Goal: Task Accomplishment & Management: Manage account settings

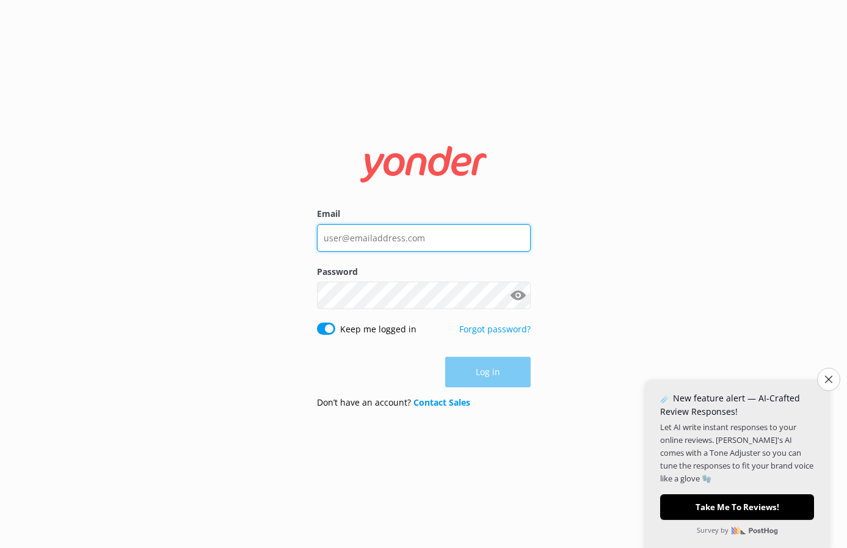
click at [391, 236] on input "Email" at bounding box center [424, 237] width 214 height 27
paste input "[EMAIL_ADDRESS][DOMAIN_NAME]"
type input "[EMAIL_ADDRESS][DOMAIN_NAME]"
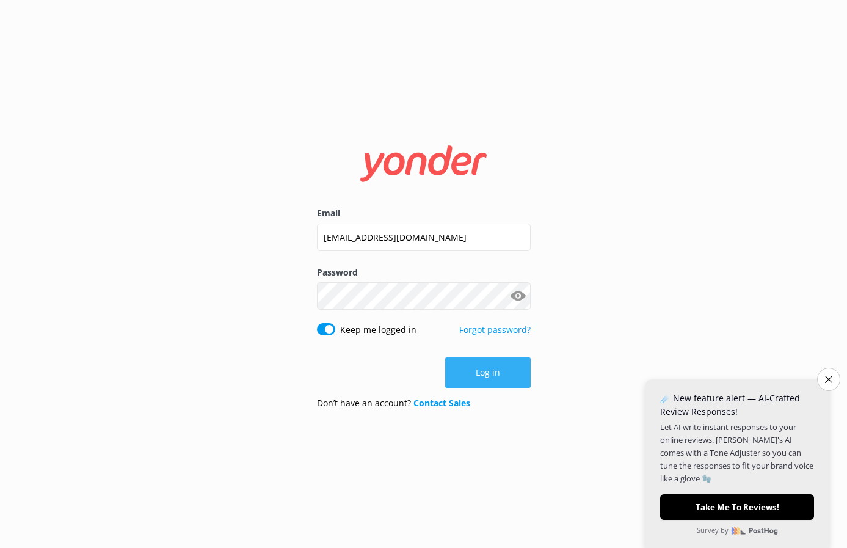
click at [505, 373] on button "Log in" at bounding box center [488, 372] width 86 height 31
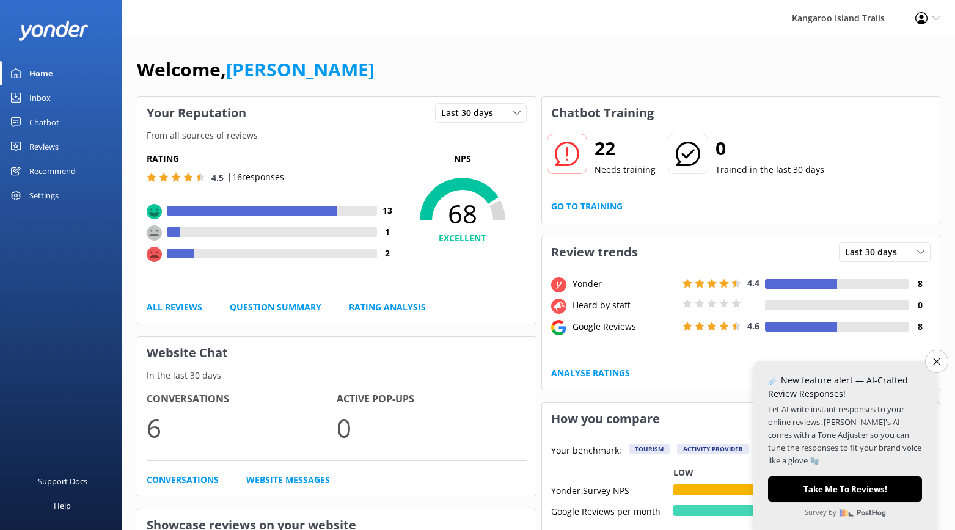
click at [56, 119] on div "Chatbot" at bounding box center [44, 122] width 30 height 24
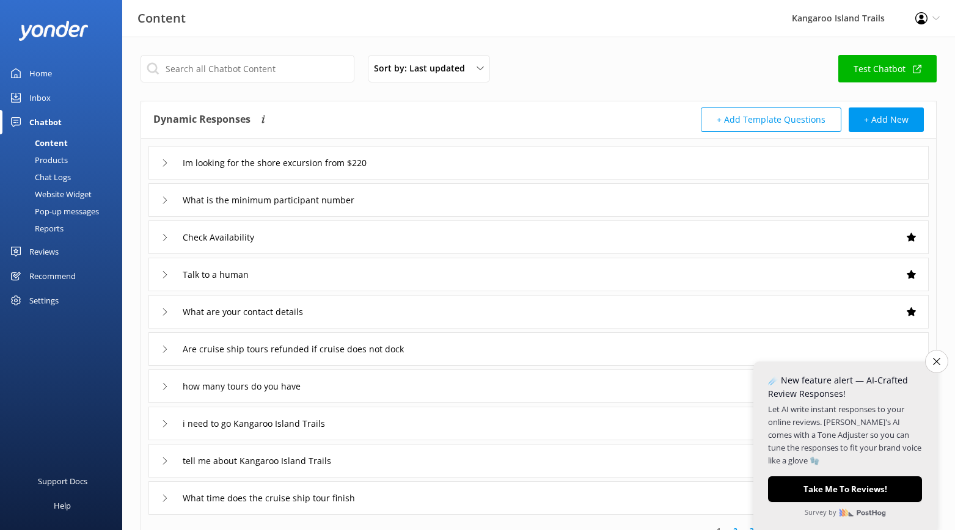
click at [67, 197] on div "Website Widget" at bounding box center [49, 194] width 84 height 17
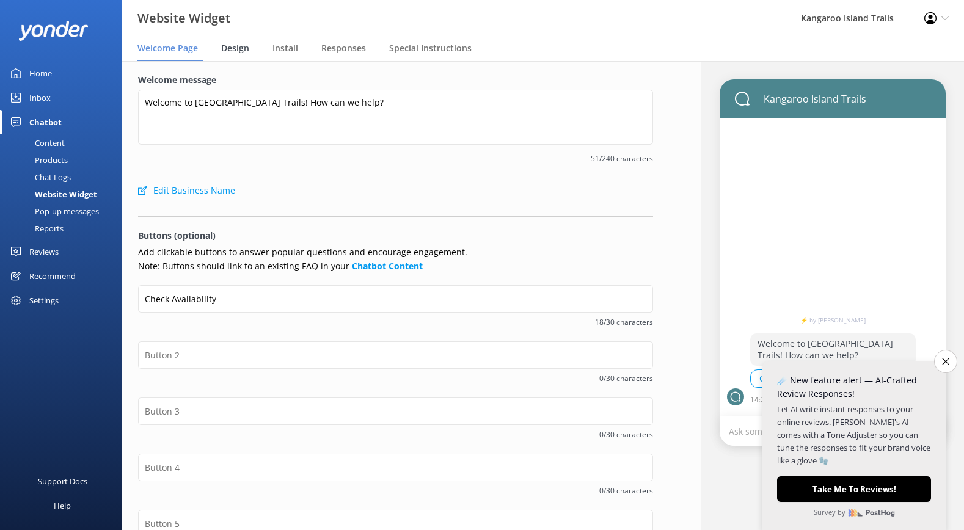
click at [235, 48] on span "Design" at bounding box center [235, 48] width 28 height 12
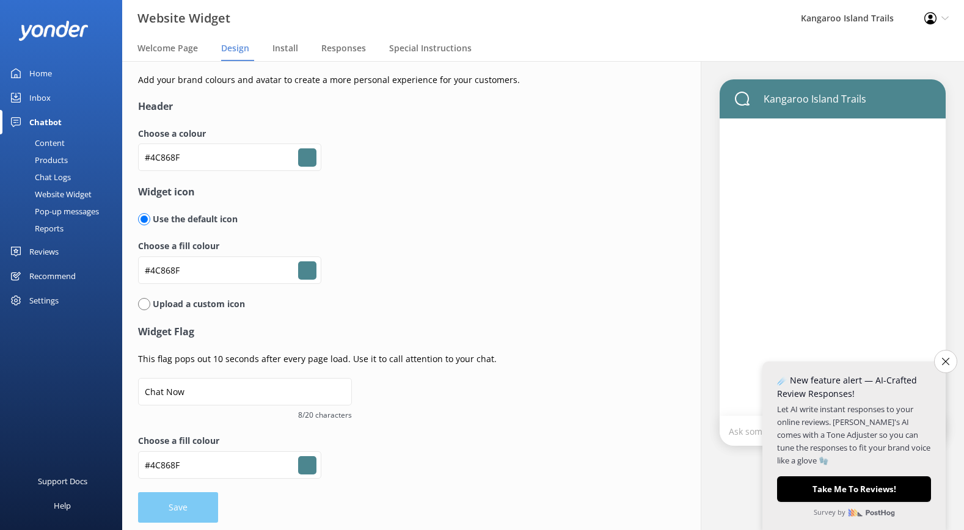
click at [310, 159] on input "#4c868f" at bounding box center [307, 157] width 18 height 18
click at [199, 151] on input "#4C868F" at bounding box center [229, 157] width 183 height 27
click at [195, 156] on input "#4C868F" at bounding box center [229, 157] width 183 height 27
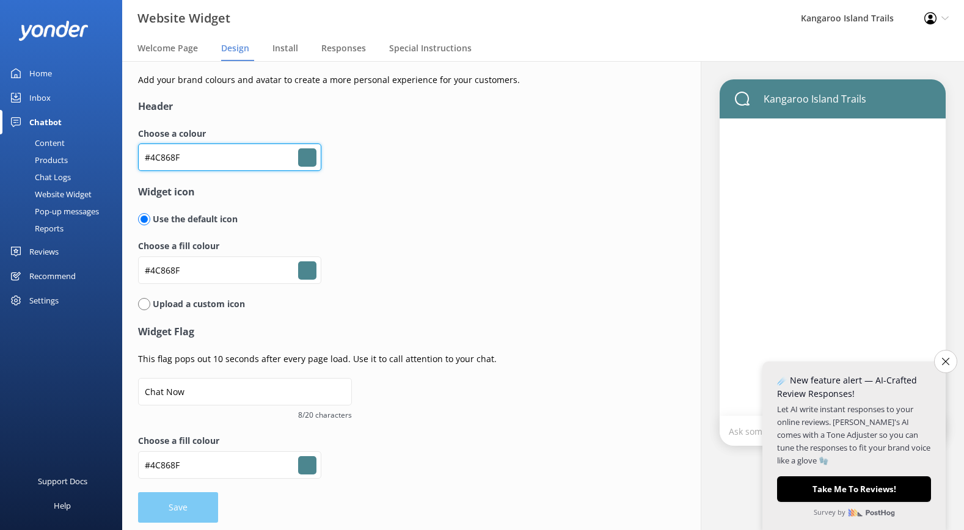
paste input "c76d62"
type input "#c76d62"
type input "#4c868f"
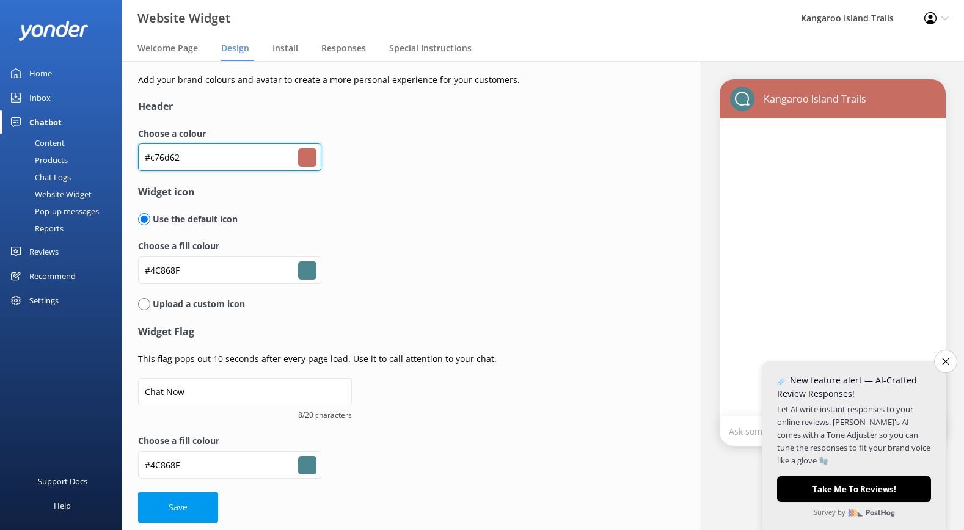
type input "#4C868F"
type input "#4c868f"
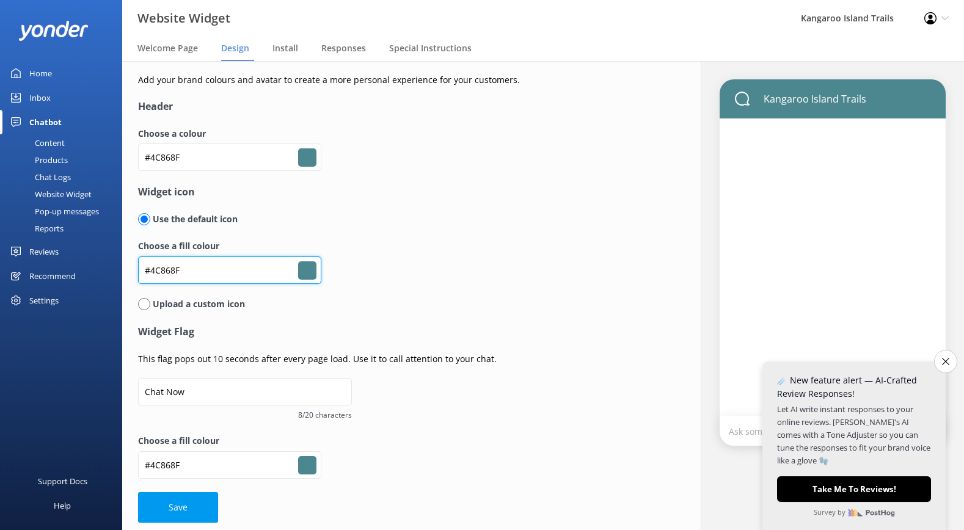
click at [202, 273] on input "#4C868F" at bounding box center [229, 270] width 183 height 27
paste input "c76d62"
type input "#4c868f"
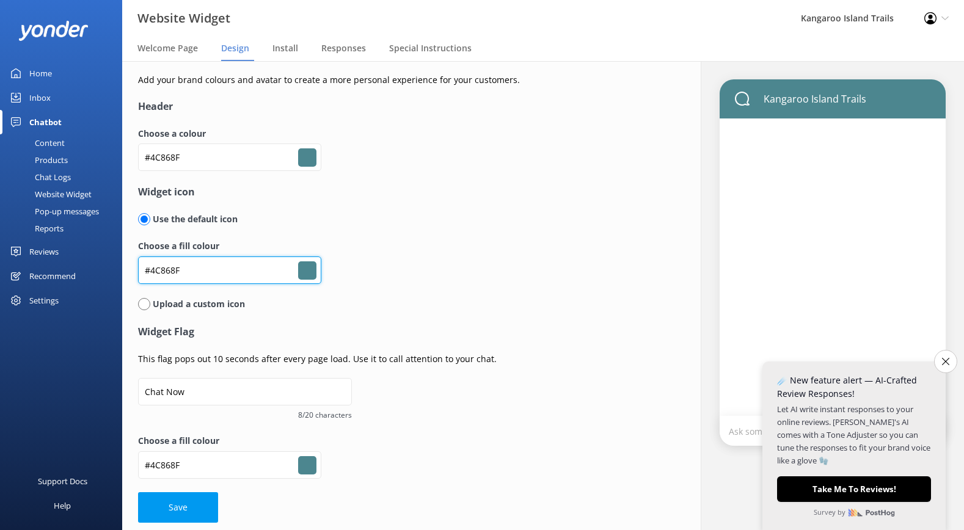
type input "#c76d62"
type input "#4c868f"
type input "#c76d62"
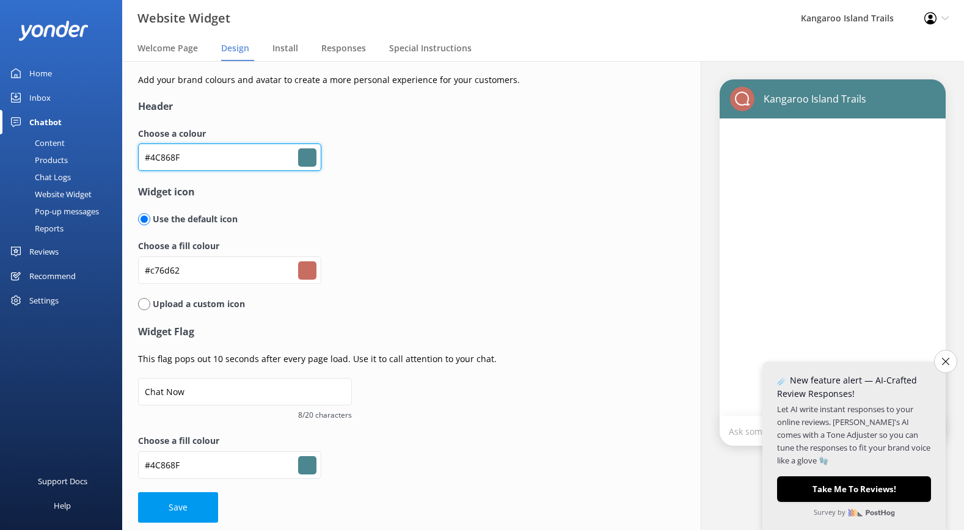
click at [188, 157] on input "#4C868F" at bounding box center [229, 157] width 183 height 27
paste input "c76d62"
type input "#c76d62"
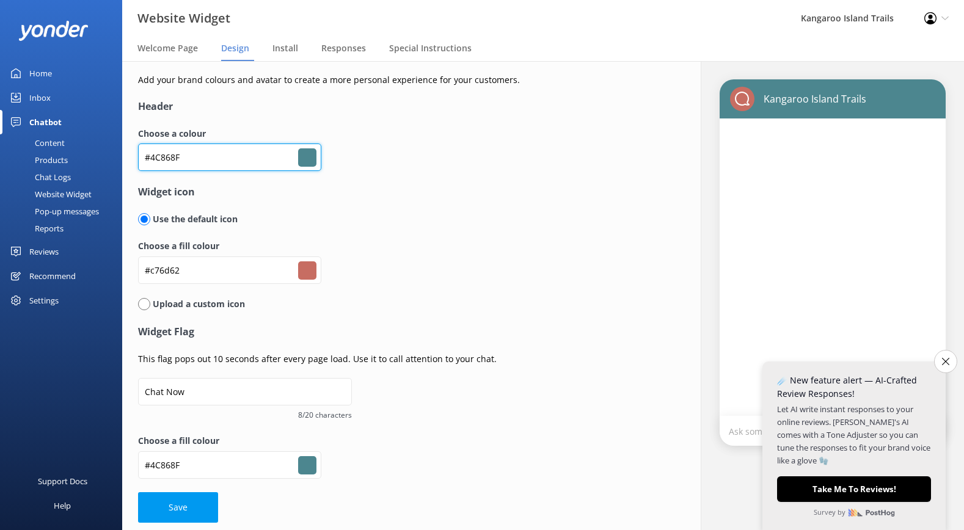
type input "#c76d62"
type input "#4c868f"
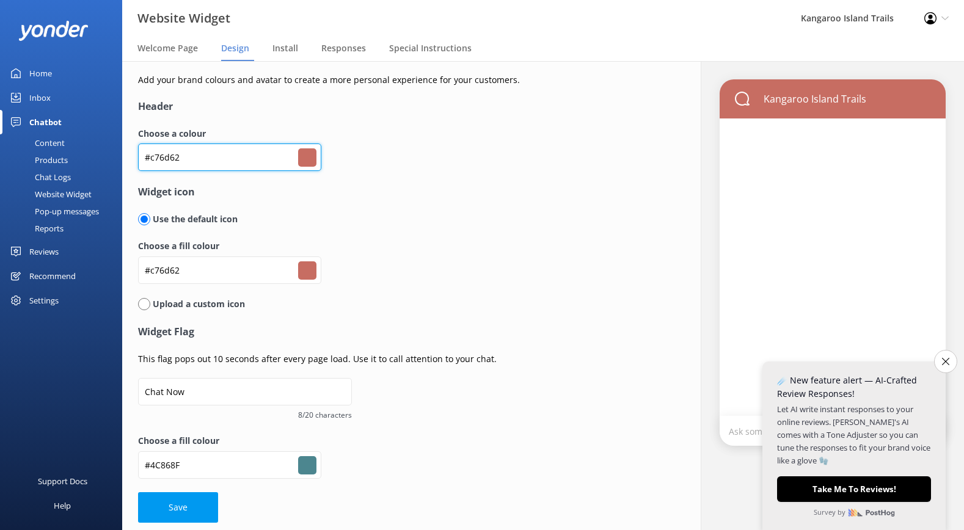
type input "#c76d62"
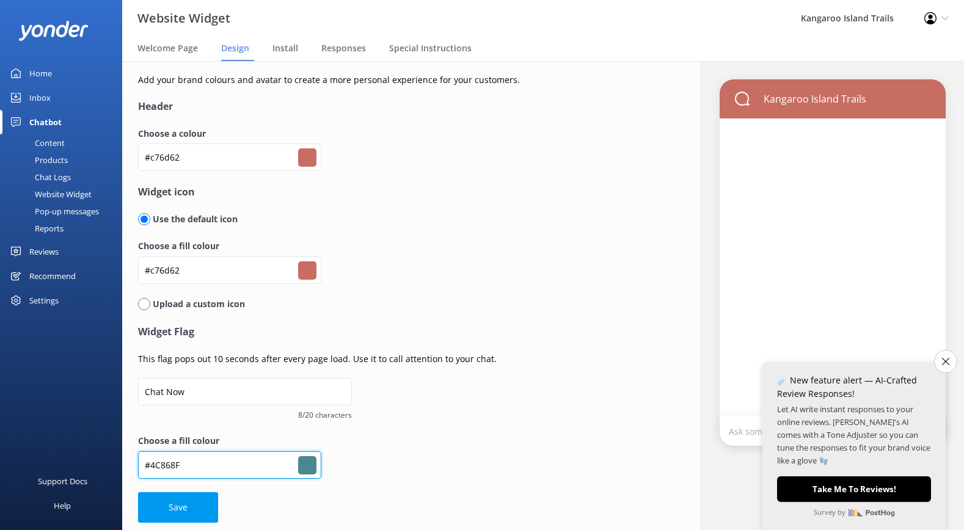
click at [192, 462] on input "#4C868F" at bounding box center [229, 464] width 183 height 27
paste input "c76d62"
type input "#c76d62"
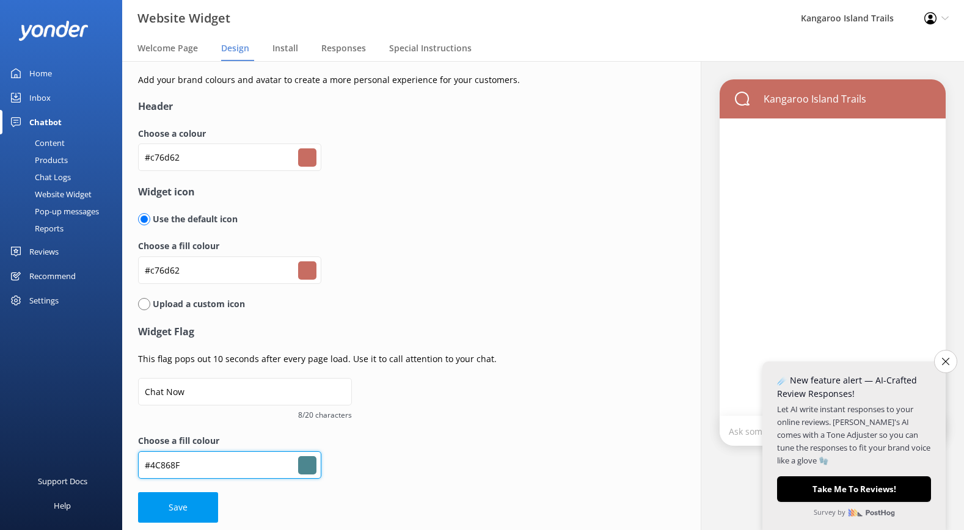
type input "#c76d62"
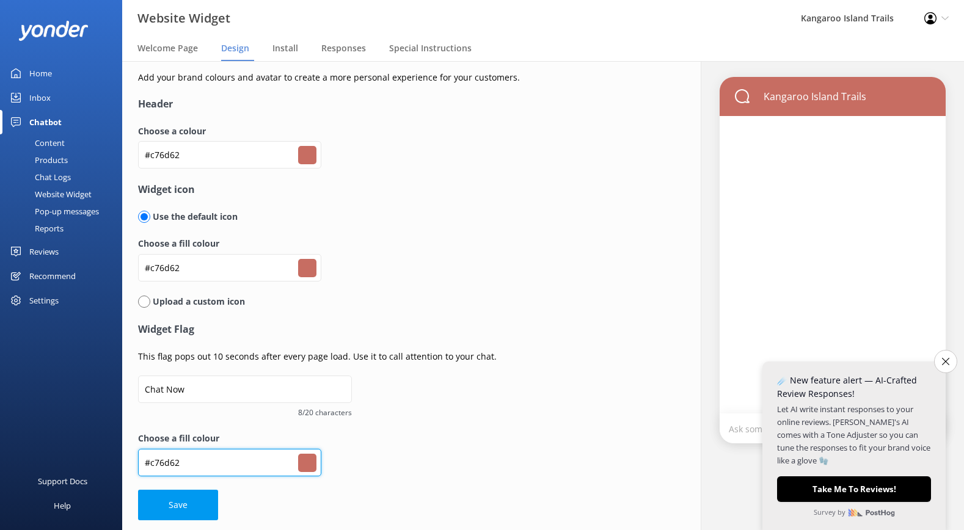
scroll to position [4, 0]
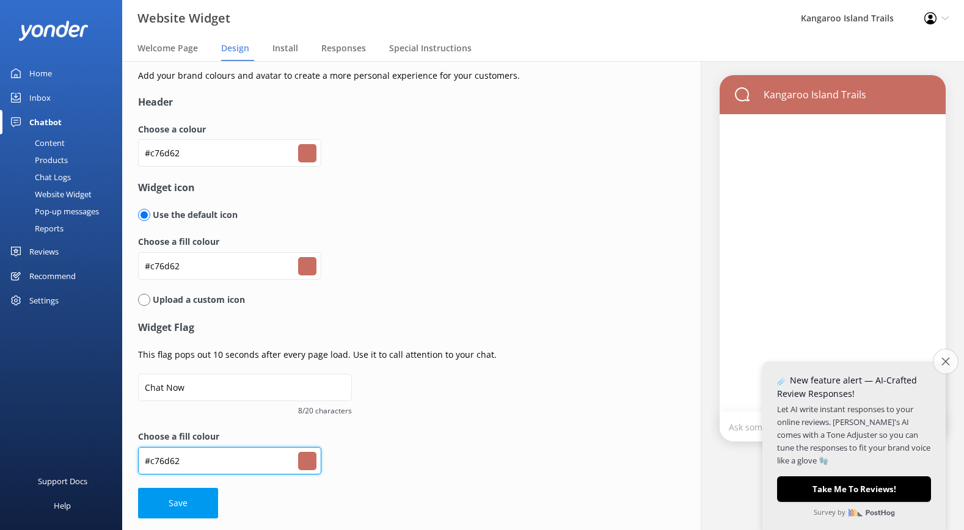
type input "#c76d62"
click at [847, 361] on button "Close survey" at bounding box center [946, 362] width 26 height 26
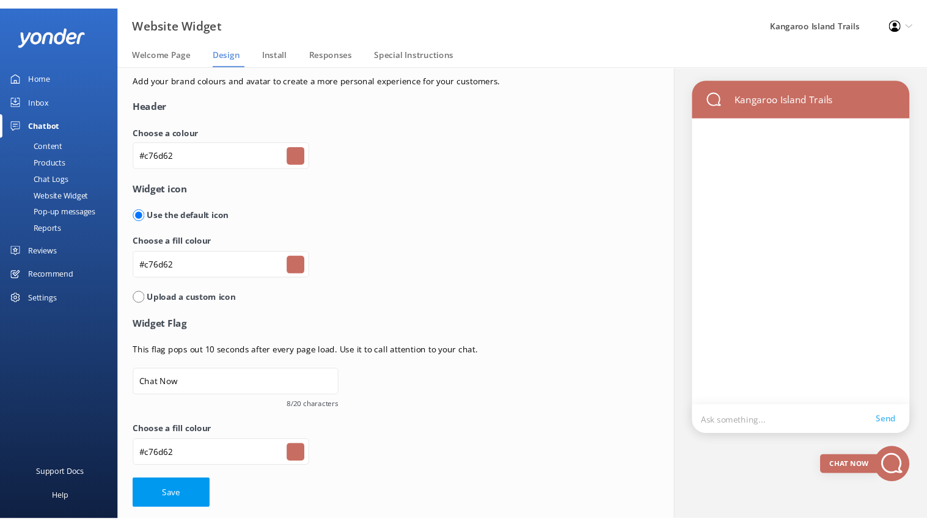
scroll to position [0, 0]
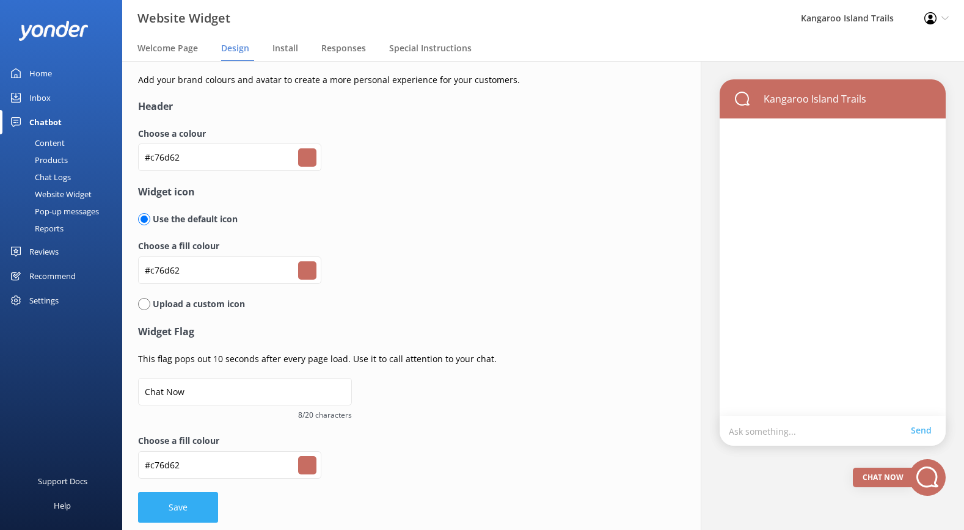
click at [199, 502] on button "Save" at bounding box center [178, 507] width 80 height 31
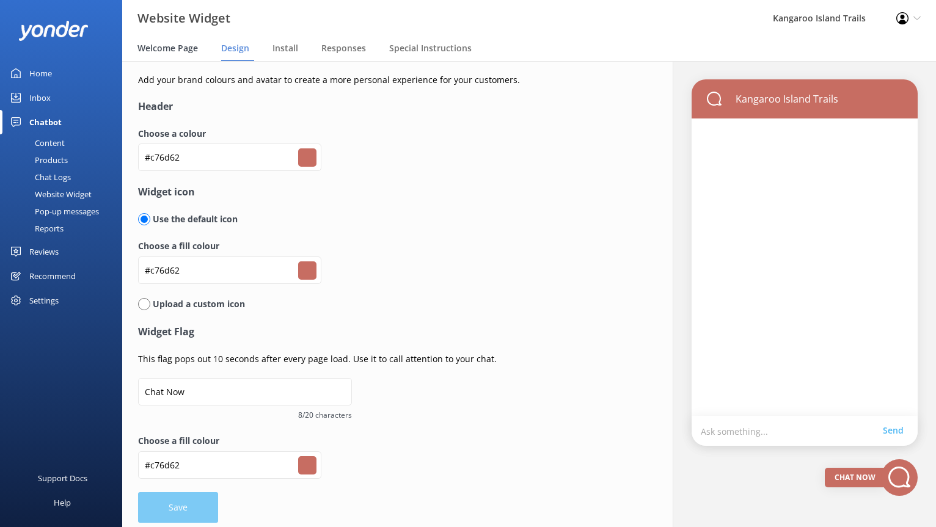
click at [172, 52] on span "Welcome Page" at bounding box center [167, 48] width 60 height 12
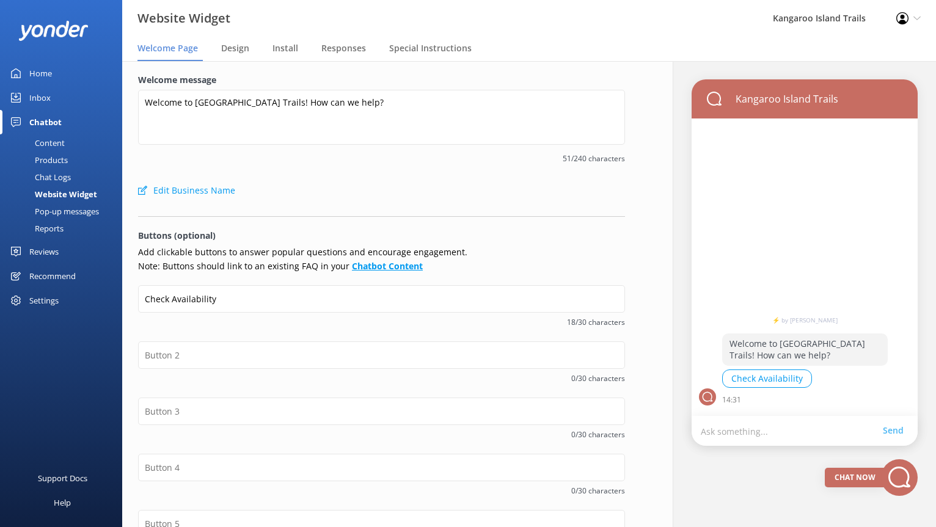
click at [382, 266] on b "Chatbot Content" at bounding box center [387, 266] width 71 height 12
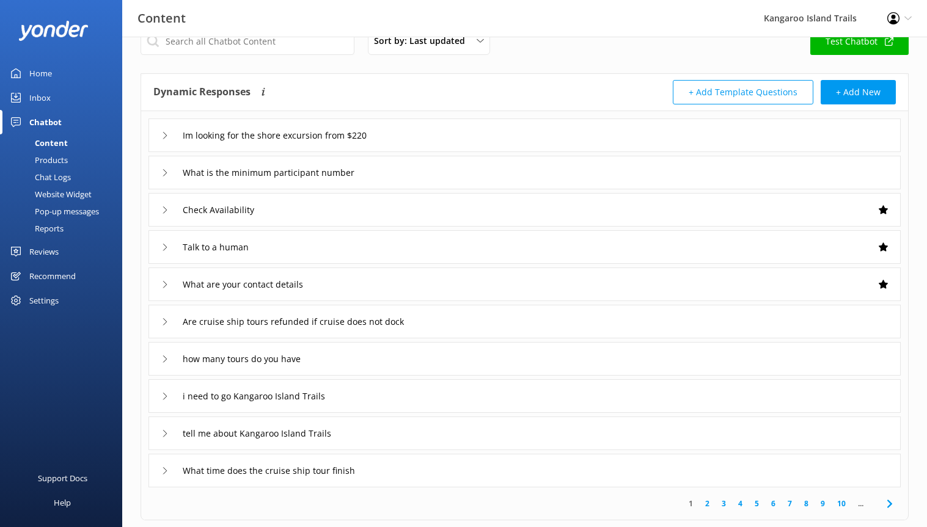
scroll to position [57, 0]
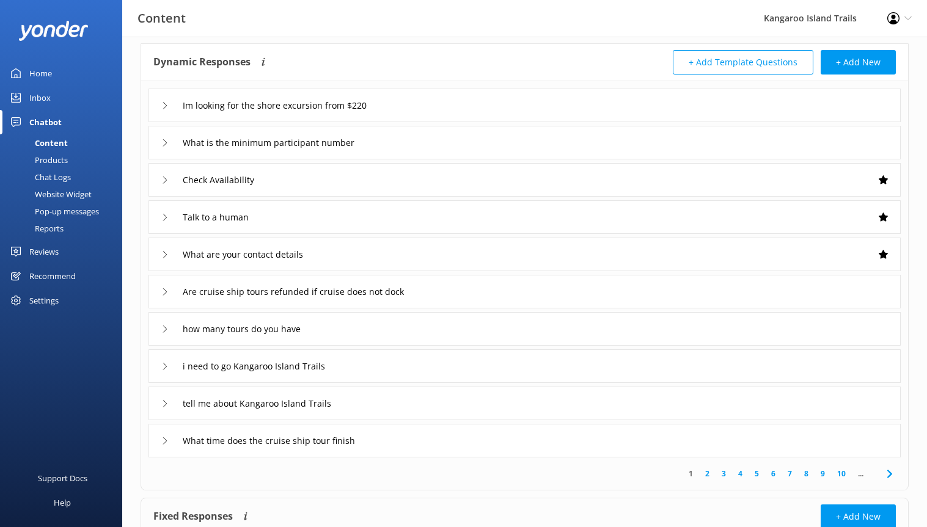
click at [707, 474] on link "2" at bounding box center [707, 474] width 16 height 12
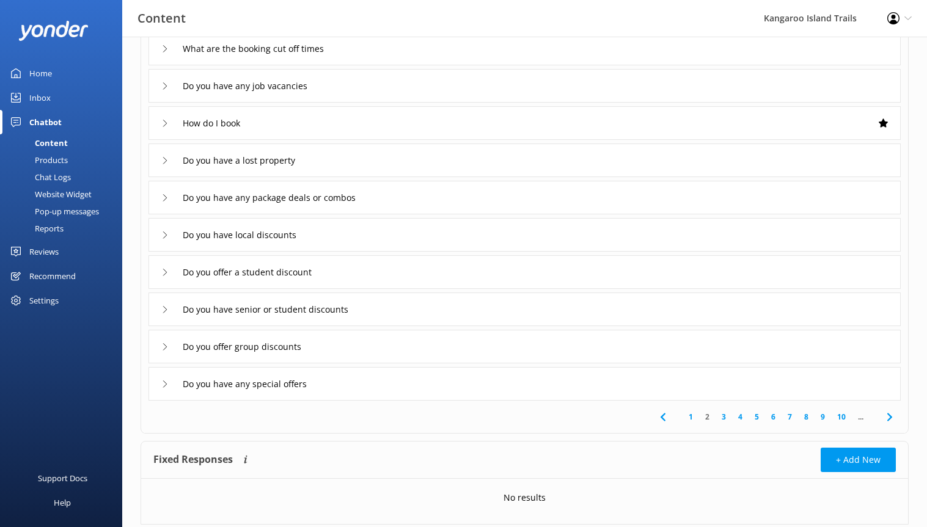
scroll to position [114, 0]
click at [724, 417] on link "3" at bounding box center [723, 417] width 16 height 12
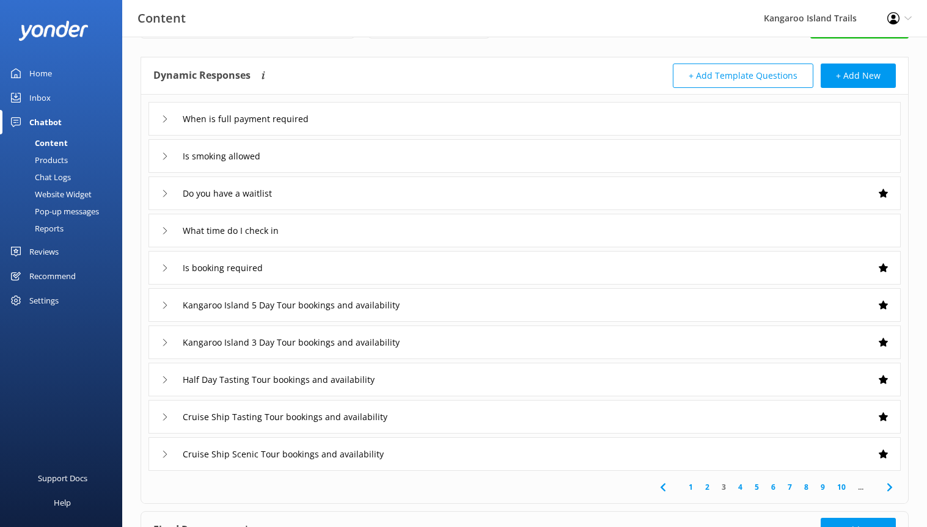
scroll to position [72, 0]
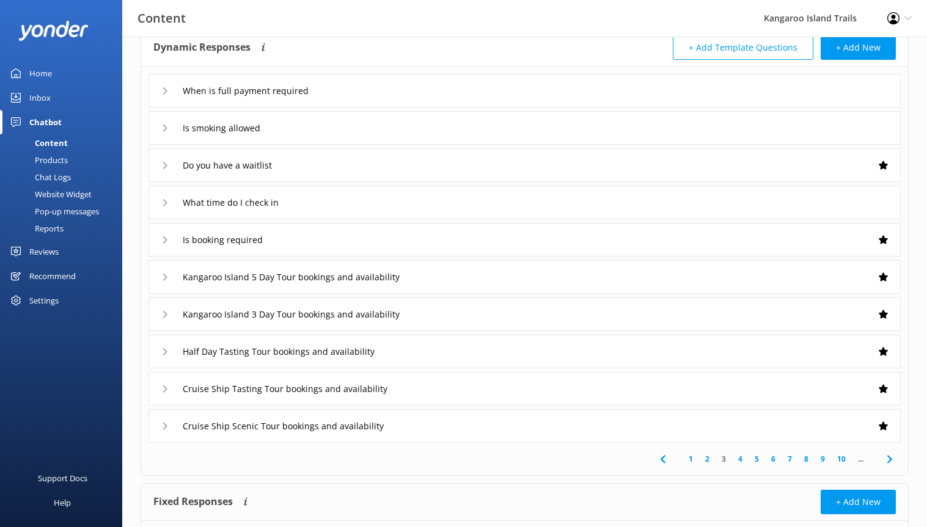
click at [737, 460] on link "4" at bounding box center [740, 459] width 16 height 12
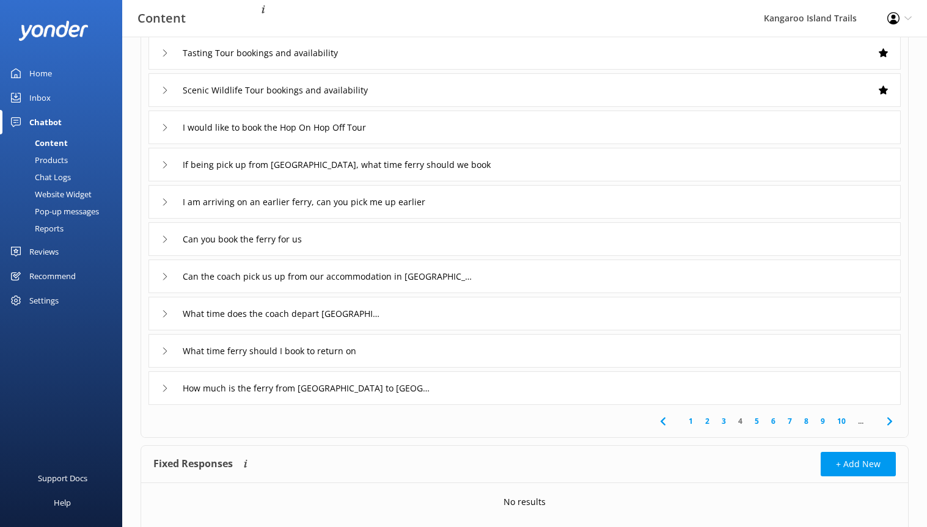
scroll to position [131, 0]
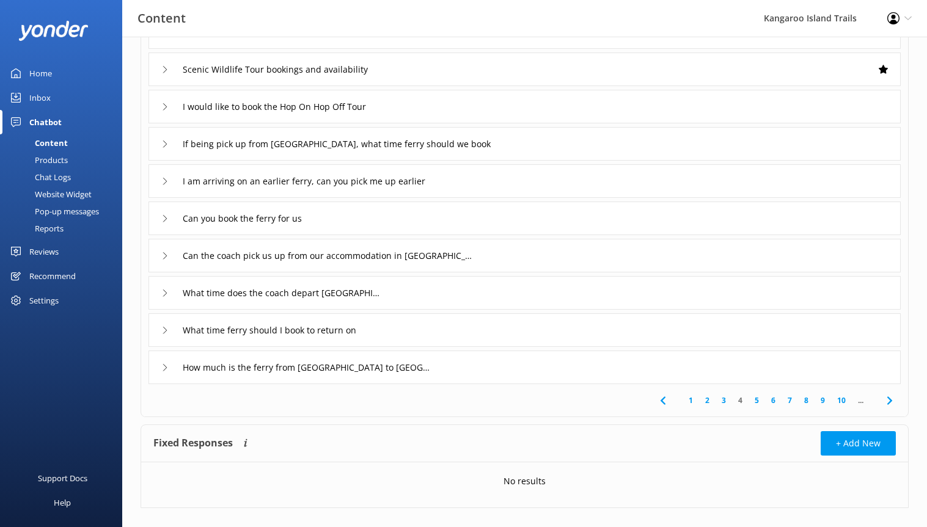
click at [755, 401] on link "5" at bounding box center [756, 401] width 16 height 12
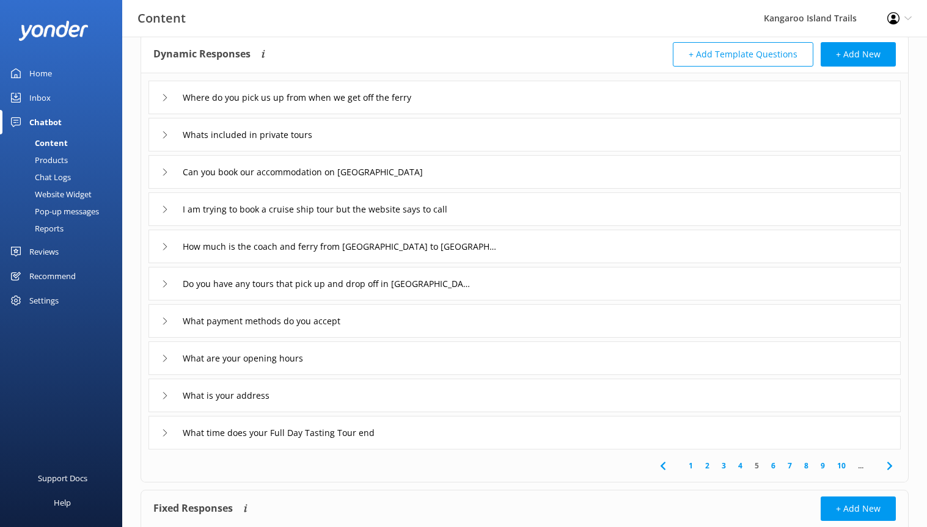
scroll to position [71, 0]
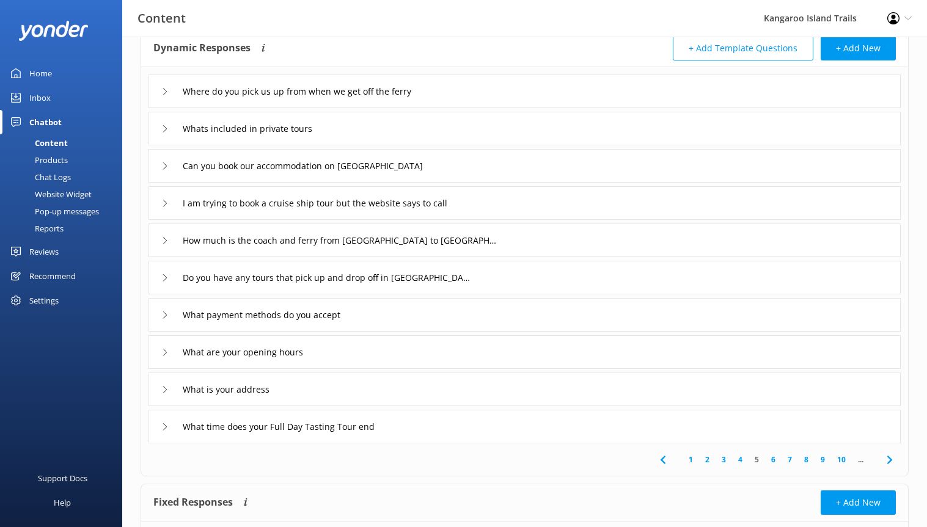
click at [774, 457] on link "6" at bounding box center [773, 460] width 16 height 12
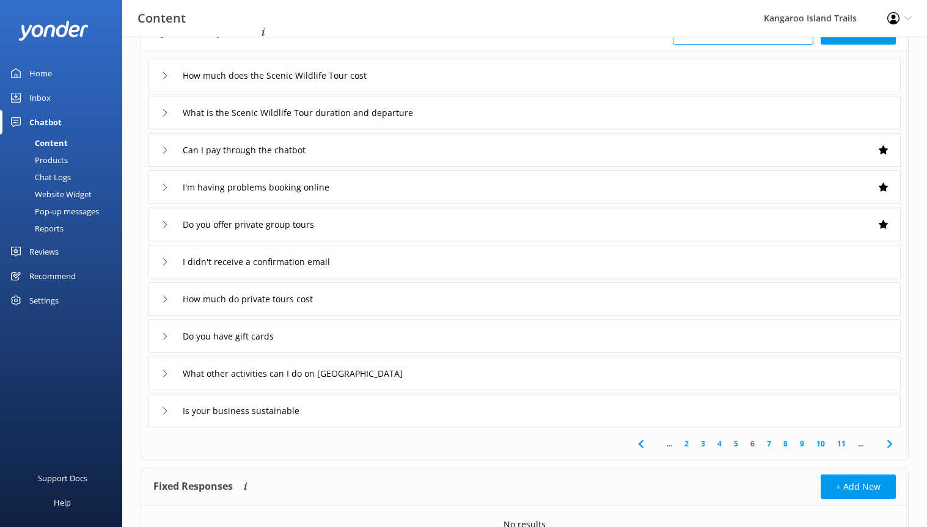
scroll to position [90, 0]
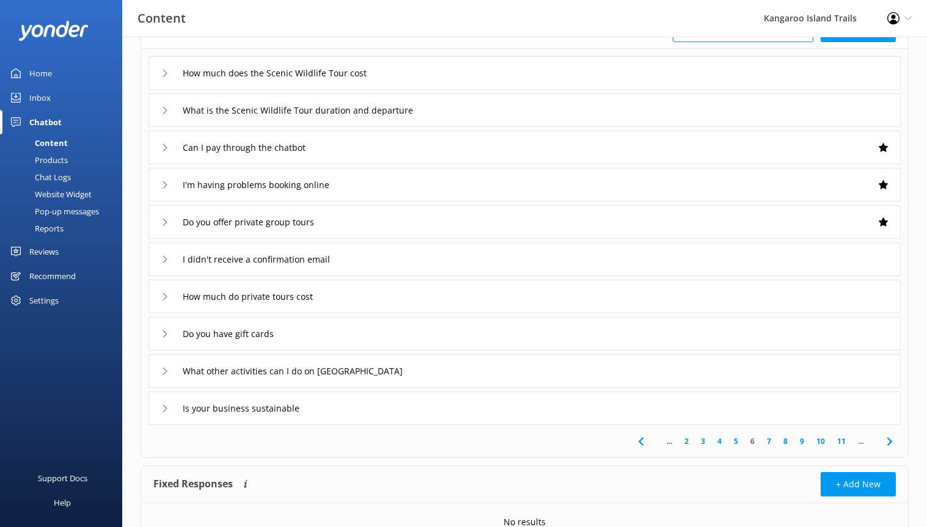
click at [767, 440] on link "7" at bounding box center [768, 442] width 16 height 12
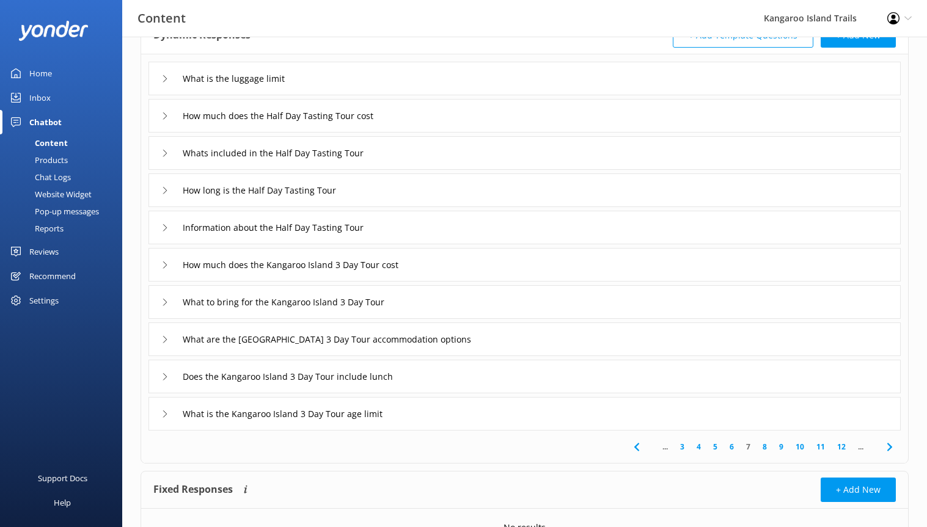
scroll to position [86, 0]
click at [767, 444] on link "8" at bounding box center [764, 445] width 16 height 12
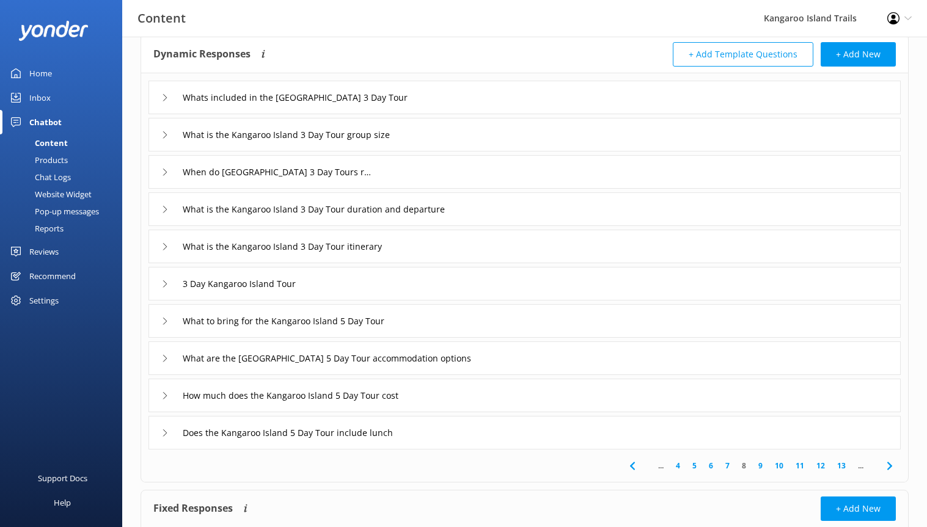
scroll to position [68, 0]
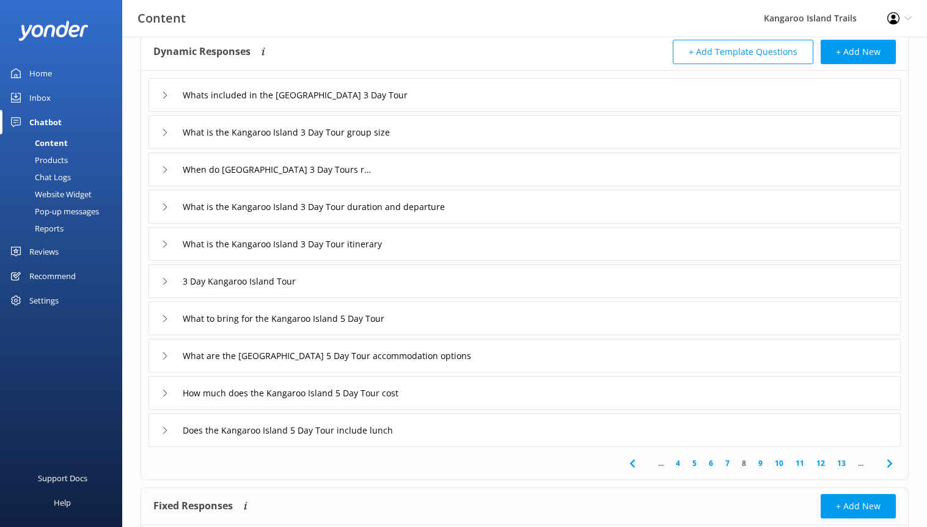
click at [759, 464] on link "9" at bounding box center [760, 463] width 16 height 12
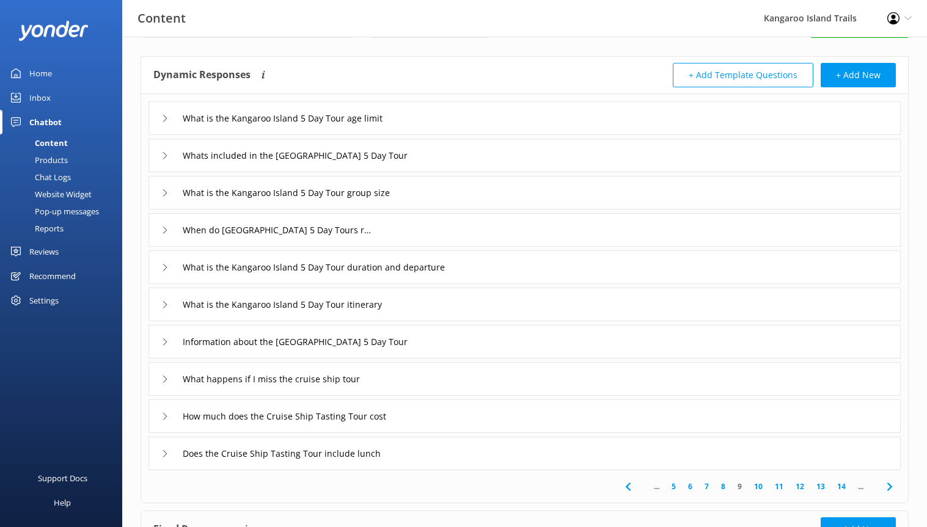
scroll to position [46, 0]
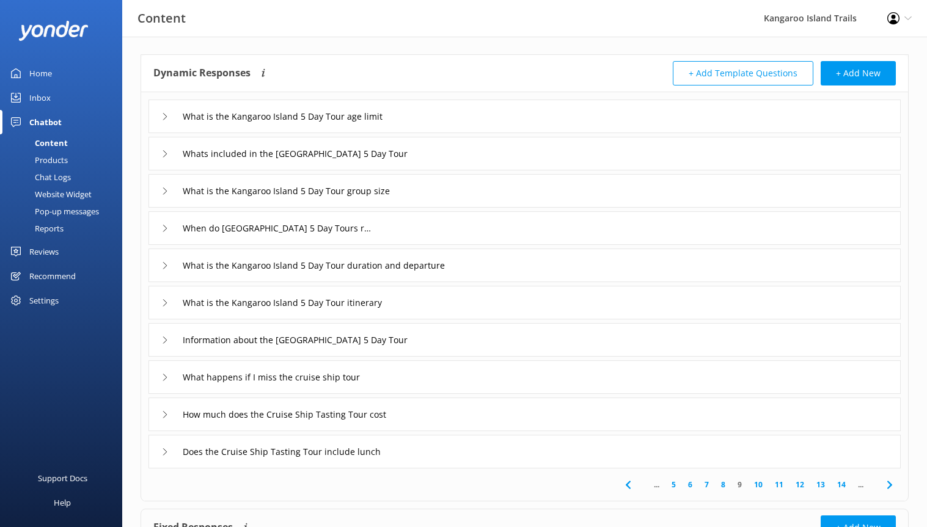
click at [759, 484] on link "10" at bounding box center [758, 485] width 21 height 12
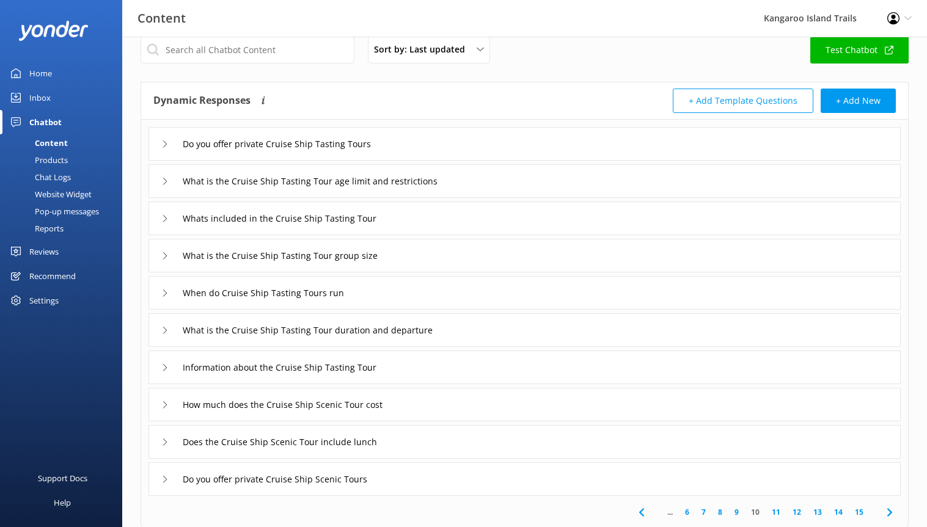
scroll to position [20, 0]
click at [164, 366] on icon at bounding box center [164, 366] width 7 height 7
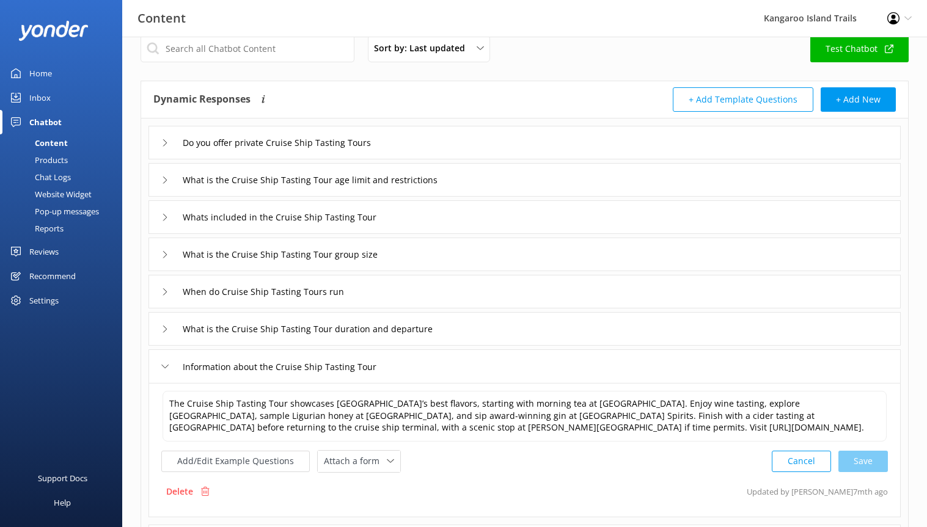
click at [164, 366] on use at bounding box center [165, 367] width 7 height 4
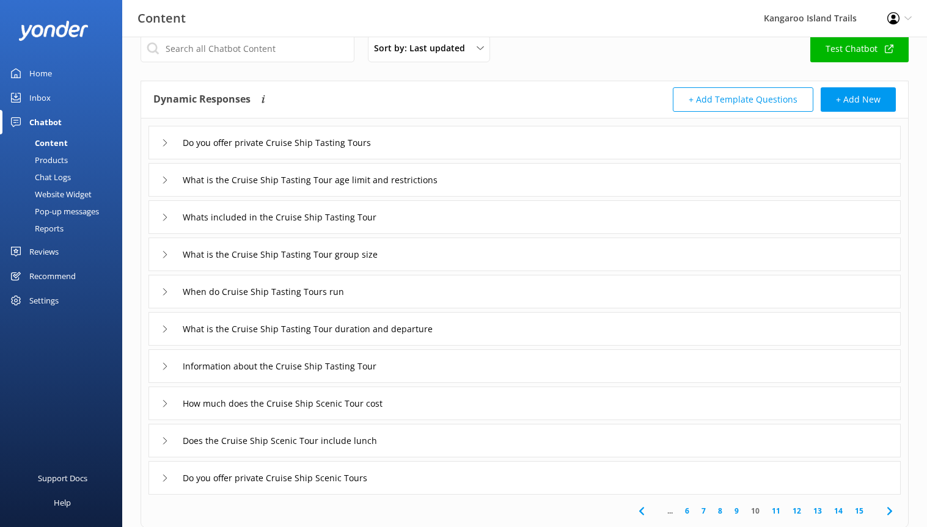
click at [60, 192] on div "Website Widget" at bounding box center [49, 194] width 84 height 17
click at [56, 189] on div "Website Widget" at bounding box center [49, 194] width 84 height 17
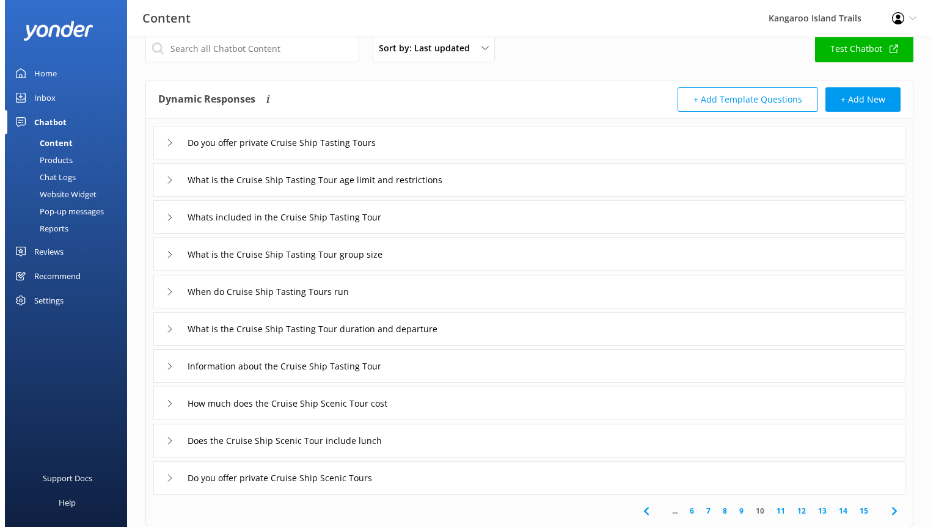
scroll to position [0, 0]
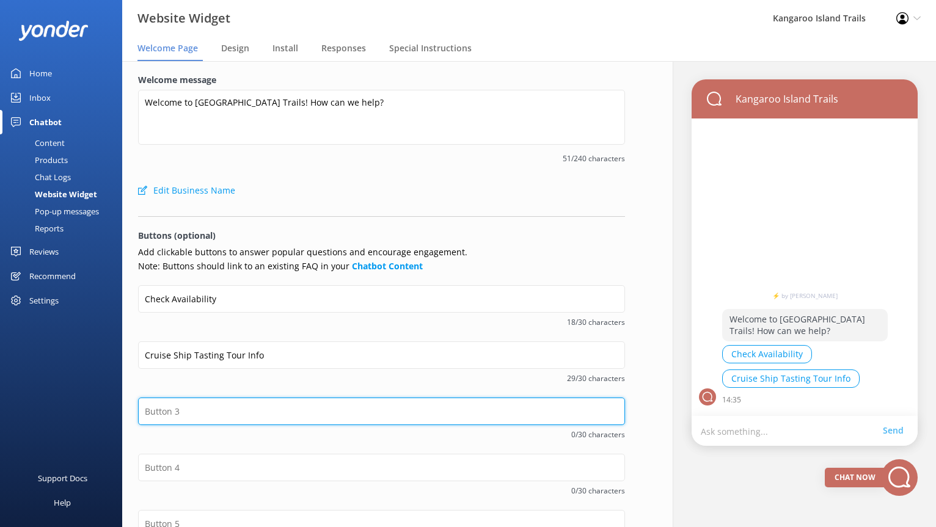
click at [198, 410] on input "text" at bounding box center [381, 411] width 487 height 27
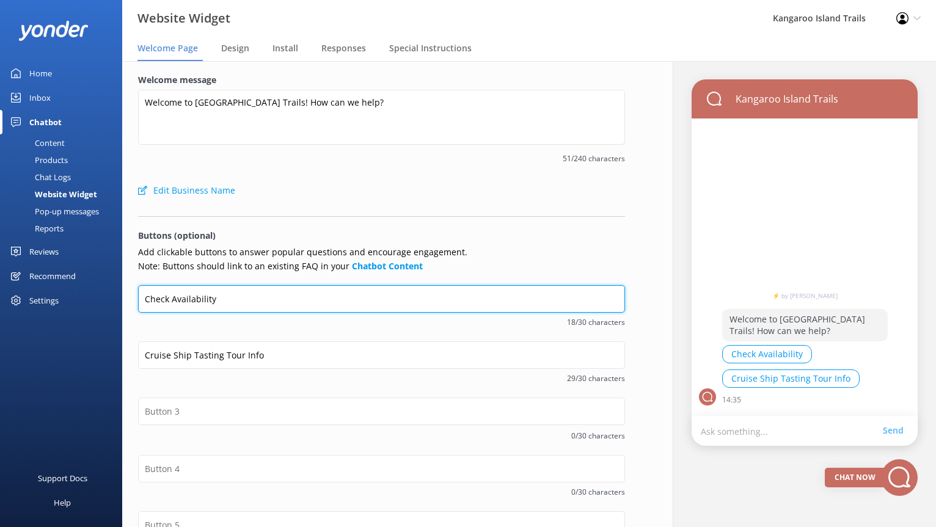
drag, startPoint x: 229, startPoint y: 299, endPoint x: 132, endPoint y: 299, distance: 97.1
click at [132, 299] on div "Welcome message Welcome to [GEOGRAPHIC_DATA] Trails! How can we help? 51/240 ch…" at bounding box center [381, 370] width 519 height 618
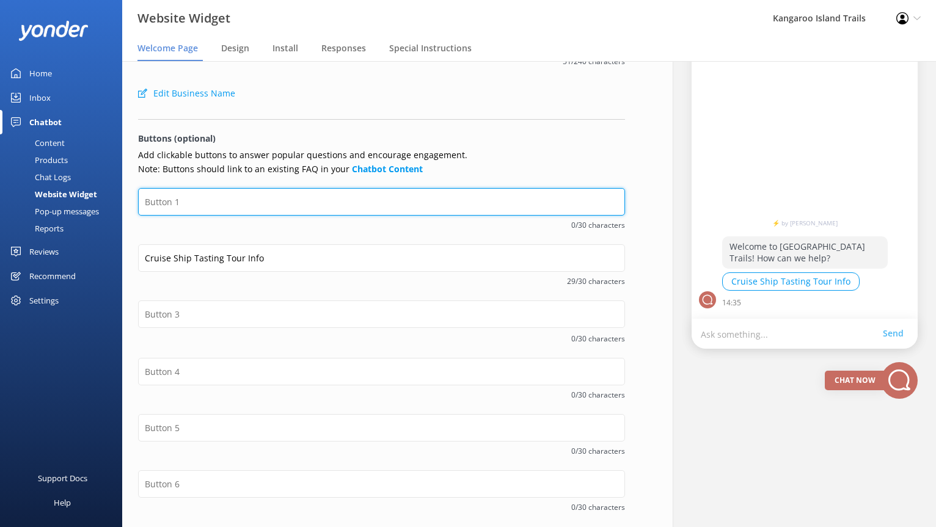
scroll to position [100, 0]
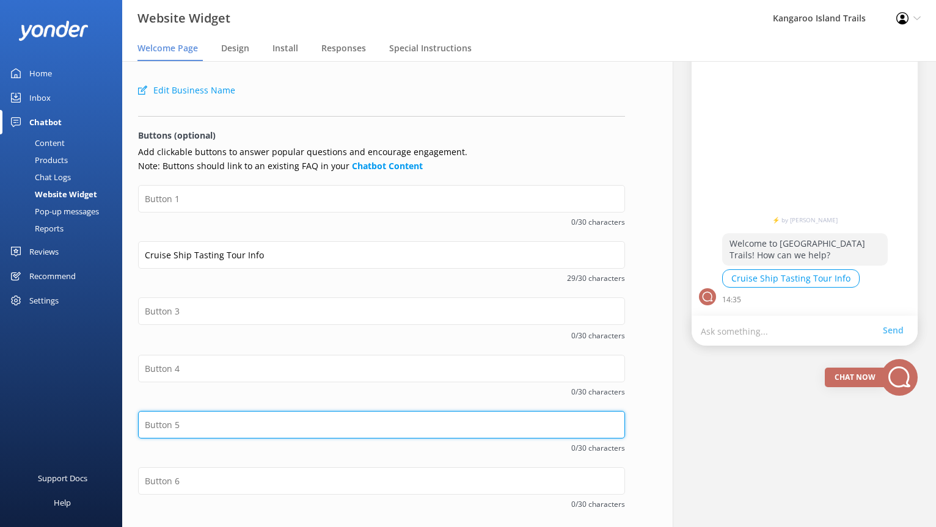
click at [181, 427] on input "text" at bounding box center [381, 424] width 487 height 27
paste input "Check Availability"
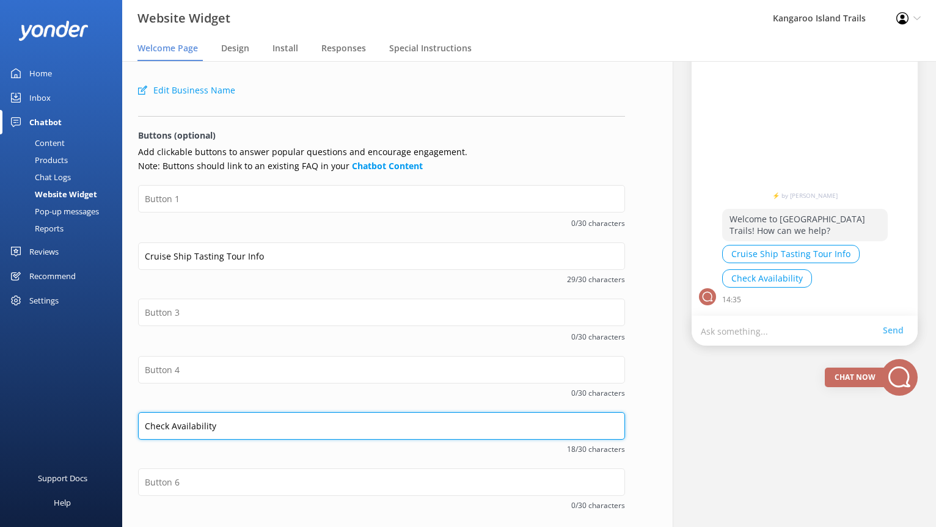
type input "Check Availability"
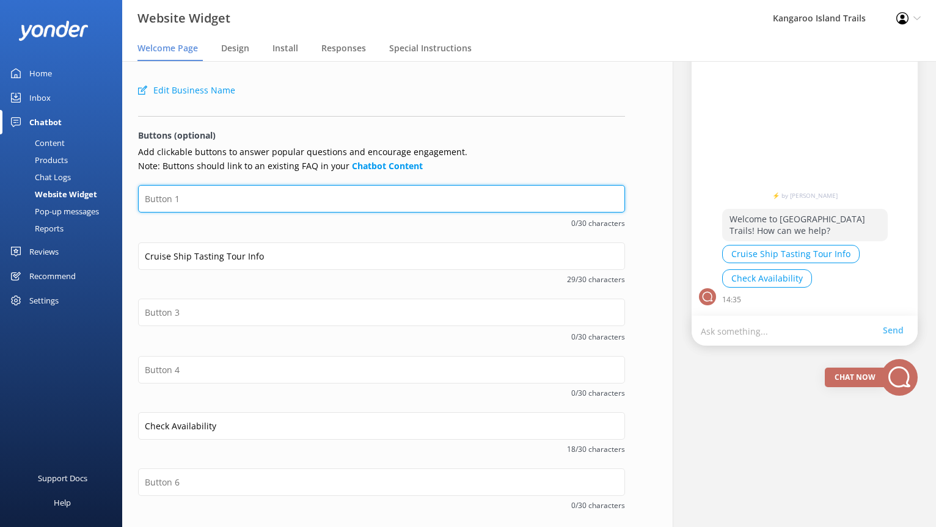
click at [175, 191] on input "text" at bounding box center [381, 198] width 487 height 27
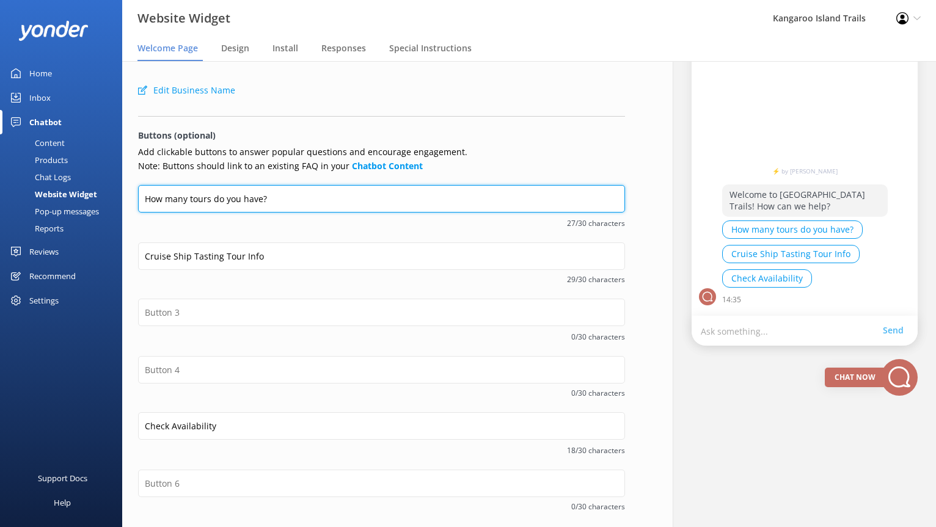
type input "How many tours do you have?"
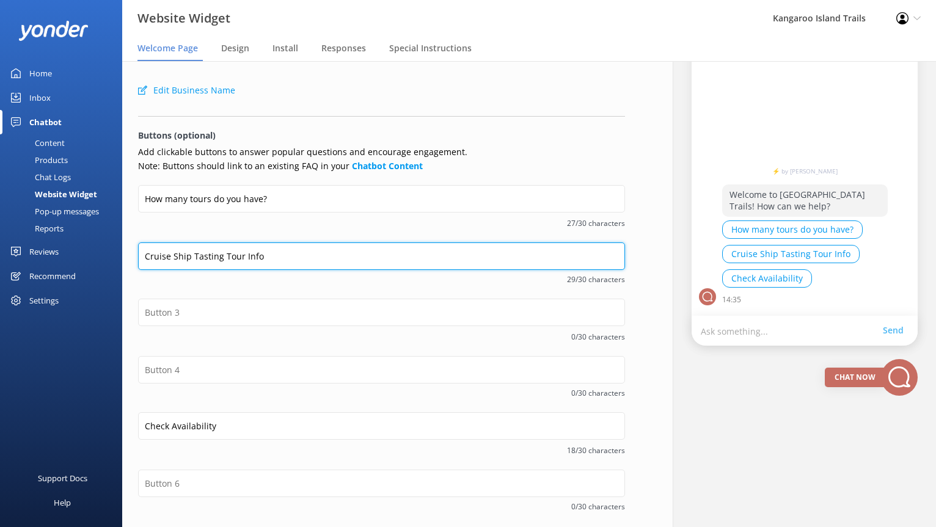
click at [176, 255] on input "Cruise Ship Tasting Tour Info" at bounding box center [381, 255] width 487 height 27
type input "Cruise ship tasting tour info"
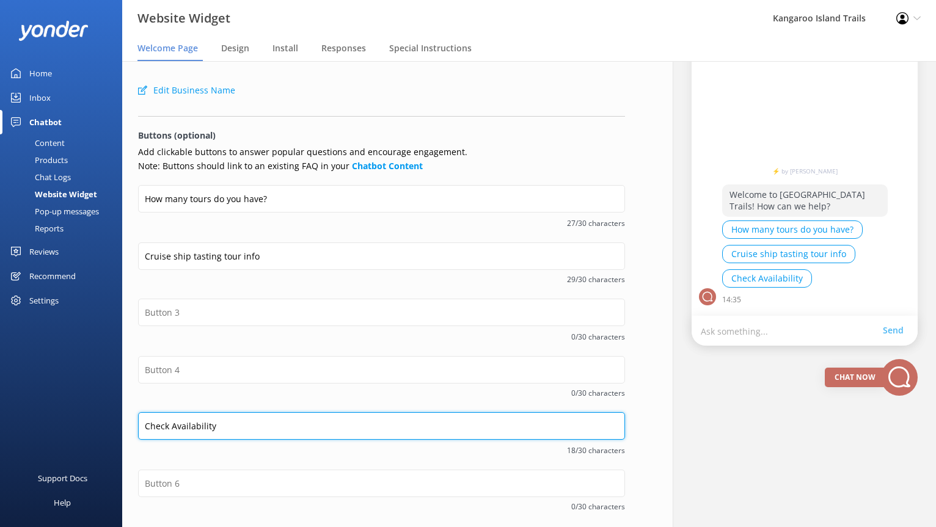
click at [175, 425] on input "Check Availability" at bounding box center [381, 425] width 487 height 27
type input "Check availability"
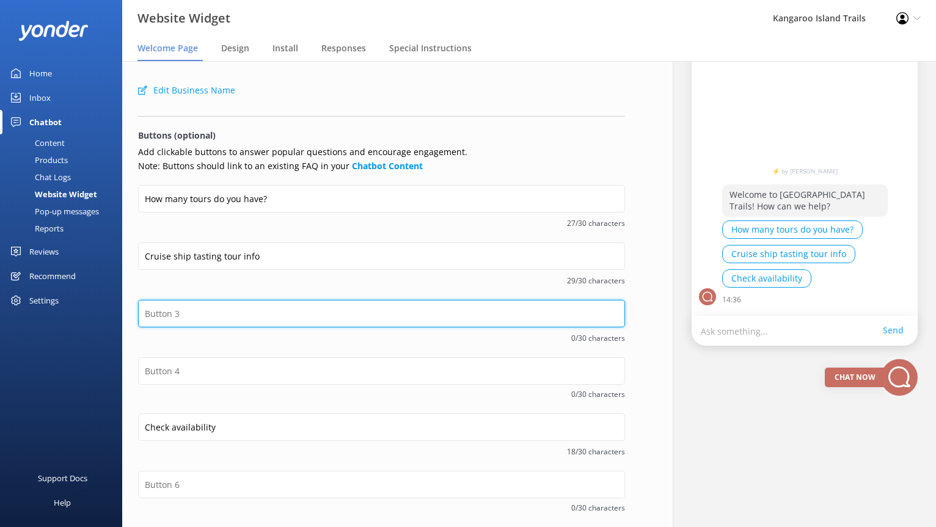
click at [173, 312] on input "text" at bounding box center [381, 313] width 487 height 27
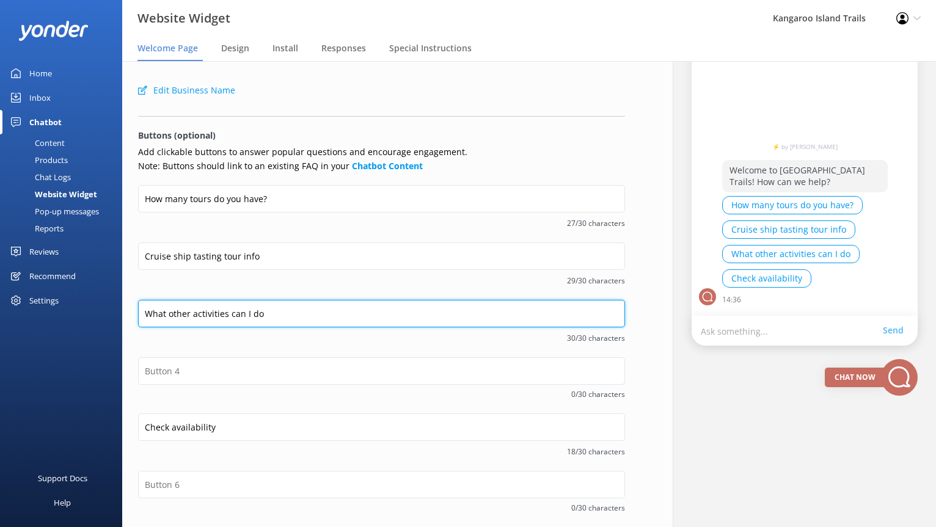
drag, startPoint x: 288, startPoint y: 312, endPoint x: 139, endPoint y: 303, distance: 149.3
click at [139, 303] on input "What other activities can I do" at bounding box center [381, 313] width 487 height 27
click at [216, 311] on input "[GEOGRAPHIC_DATA] Activities" at bounding box center [381, 313] width 487 height 27
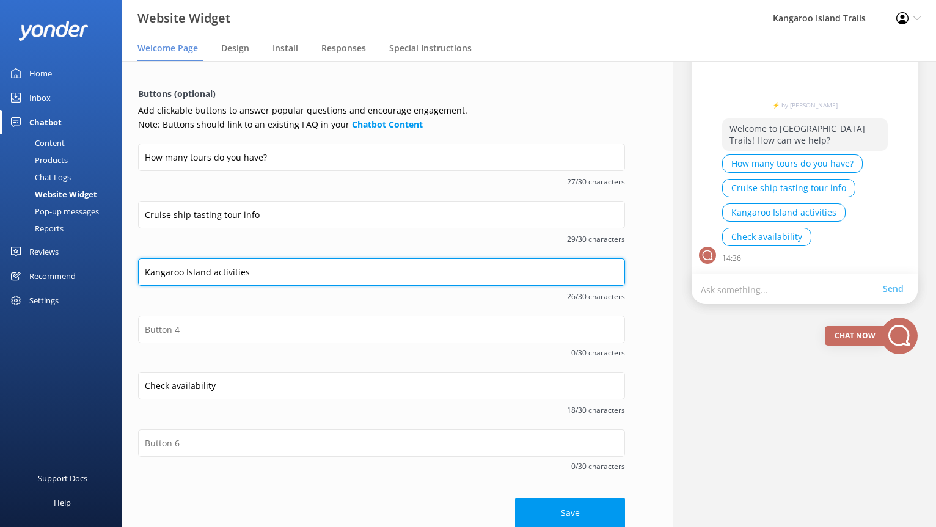
scroll to position [155, 0]
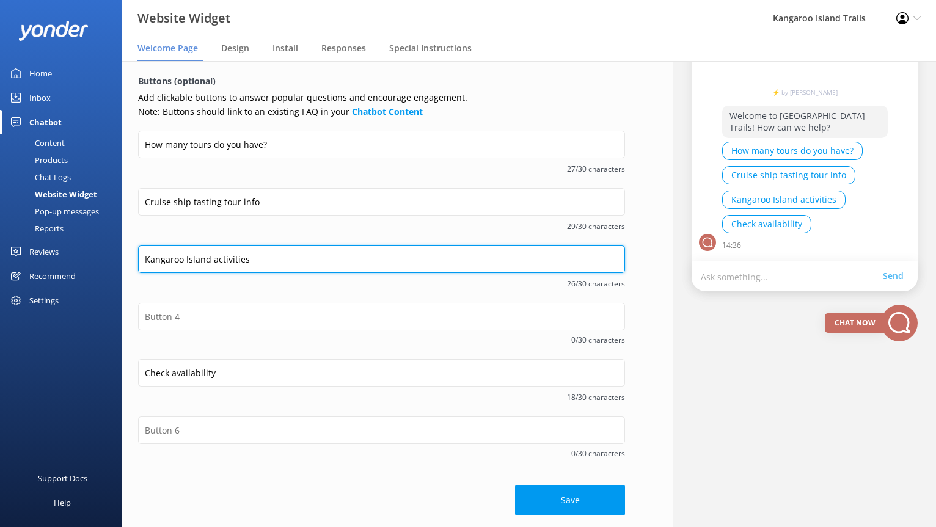
type input "Kangaroo Island activities"
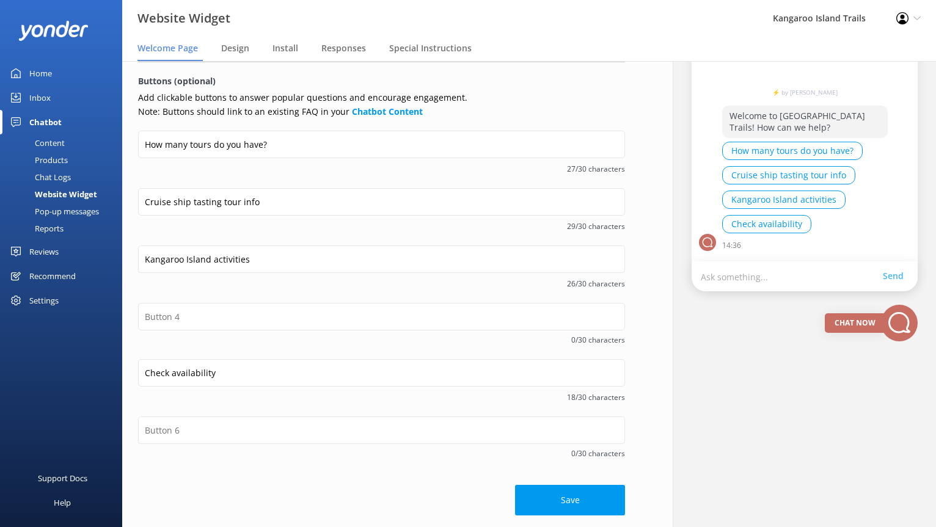
click at [783, 202] on button "Kangaroo Island activities" at bounding box center [783, 200] width 123 height 18
click at [779, 200] on button "Kangaroo Island activities" at bounding box center [783, 200] width 123 height 18
click at [545, 486] on button "Save" at bounding box center [570, 500] width 110 height 31
click at [242, 48] on span "Design" at bounding box center [235, 48] width 28 height 12
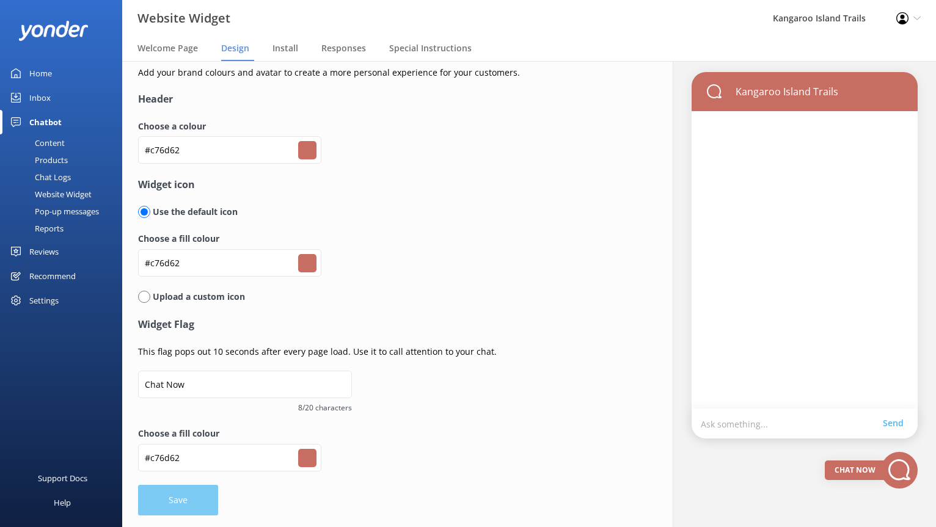
scroll to position [0, 0]
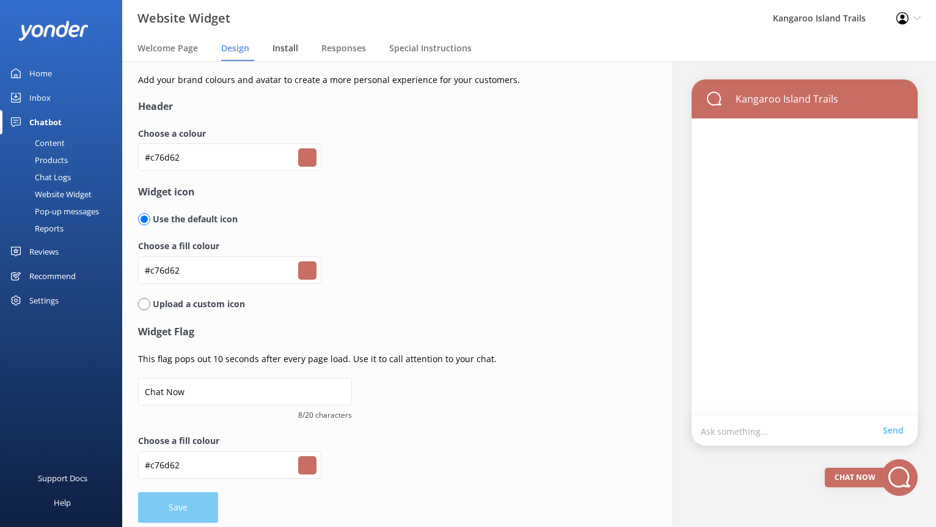
click at [288, 46] on span "Install" at bounding box center [285, 48] width 26 height 12
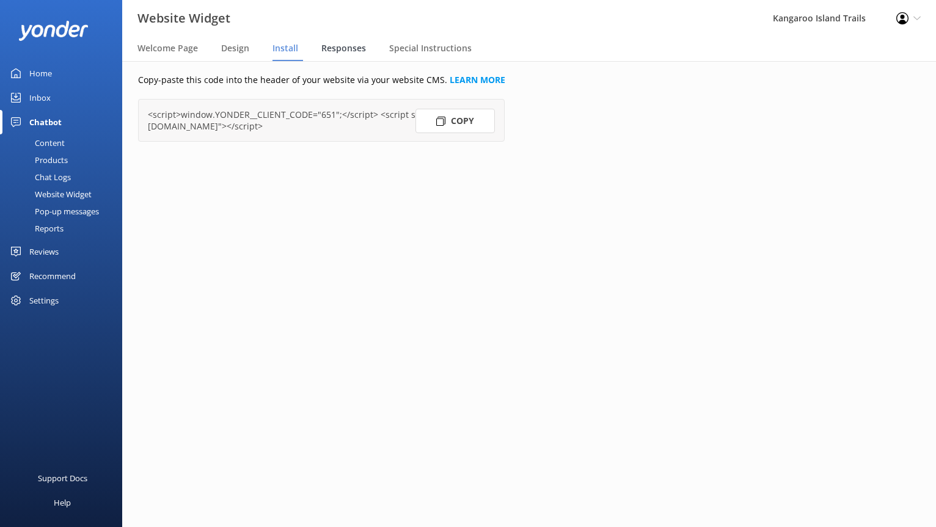
click at [338, 51] on span "Responses" at bounding box center [343, 48] width 45 height 12
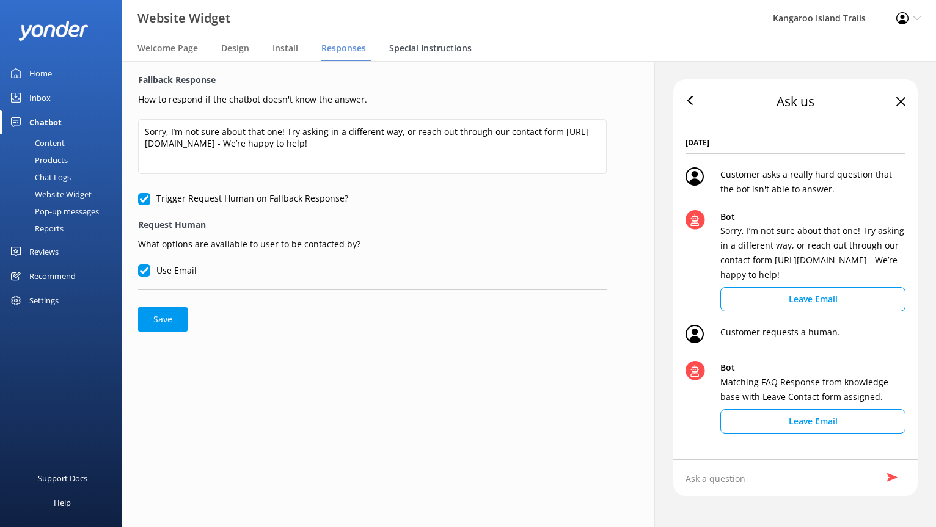
click at [421, 46] on span "Special Instructions" at bounding box center [430, 48] width 82 height 12
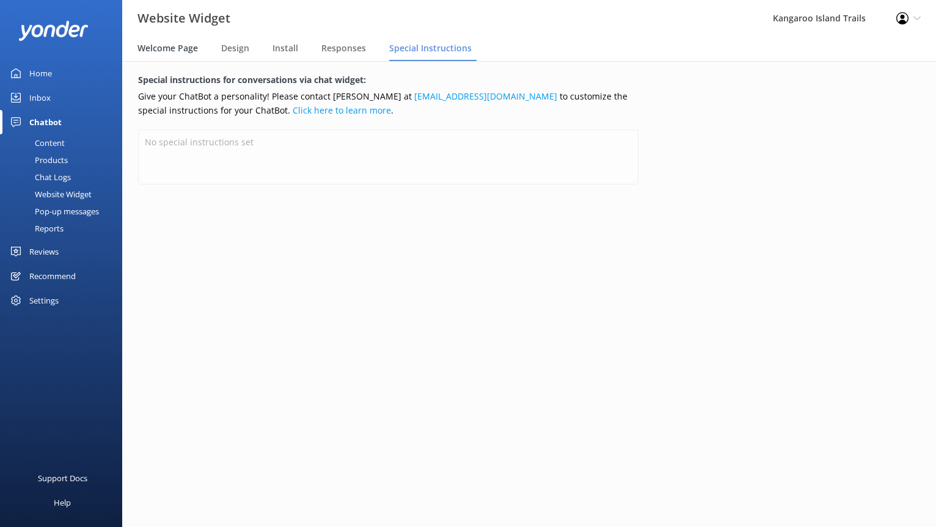
click at [162, 45] on span "Welcome Page" at bounding box center [167, 48] width 60 height 12
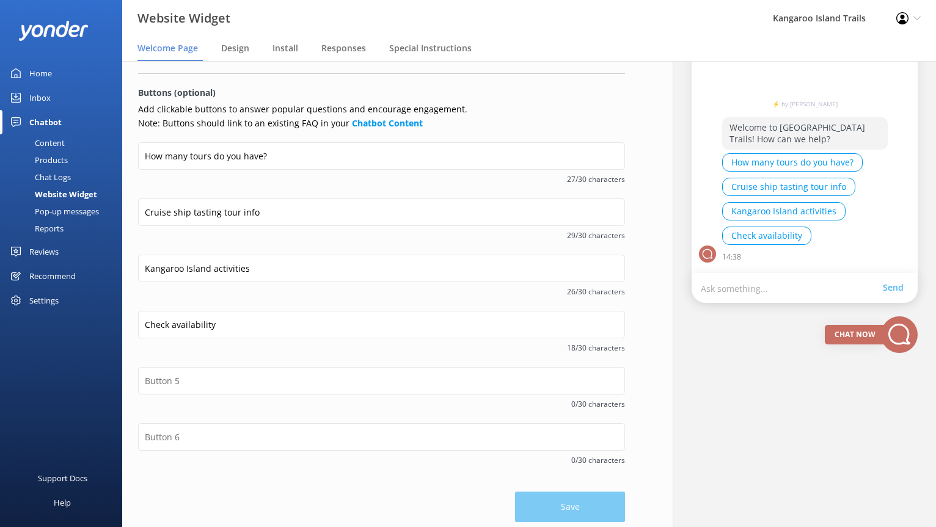
scroll to position [150, 0]
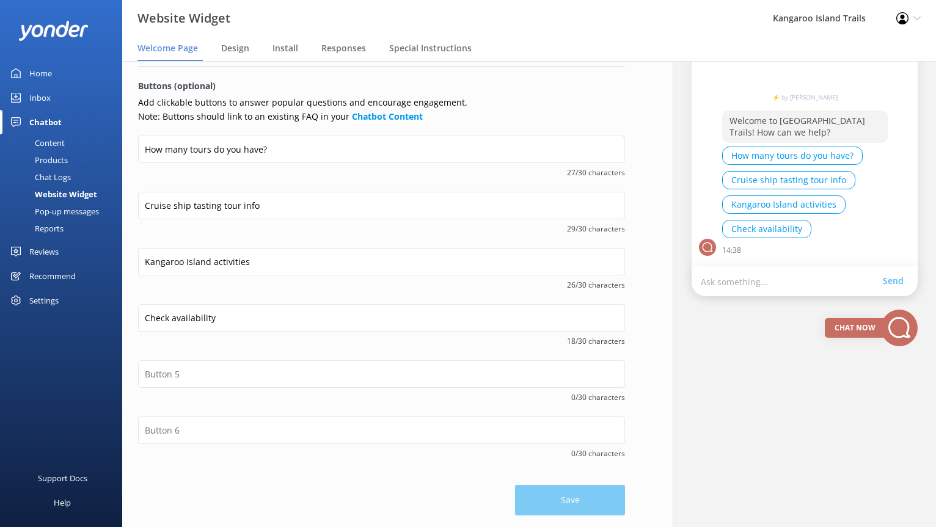
click at [55, 210] on div "Pop-up messages" at bounding box center [53, 211] width 92 height 17
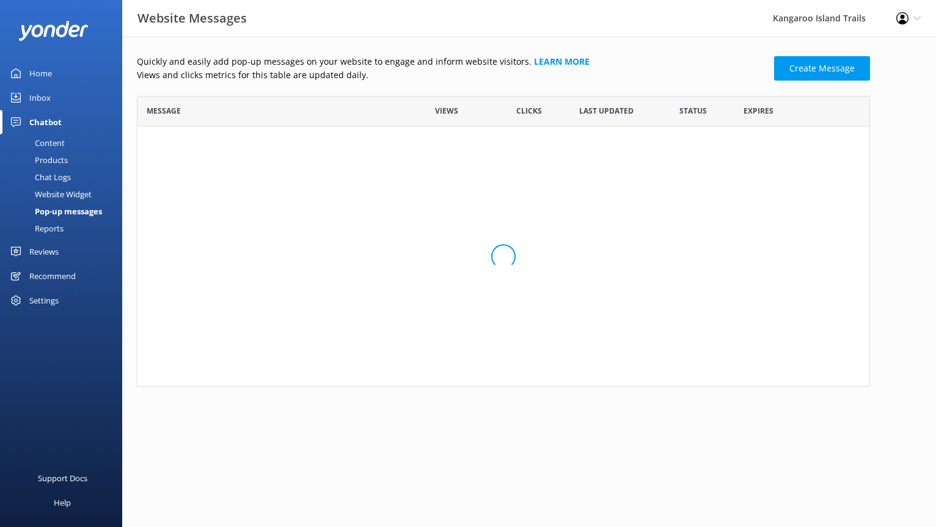
scroll to position [126, 724]
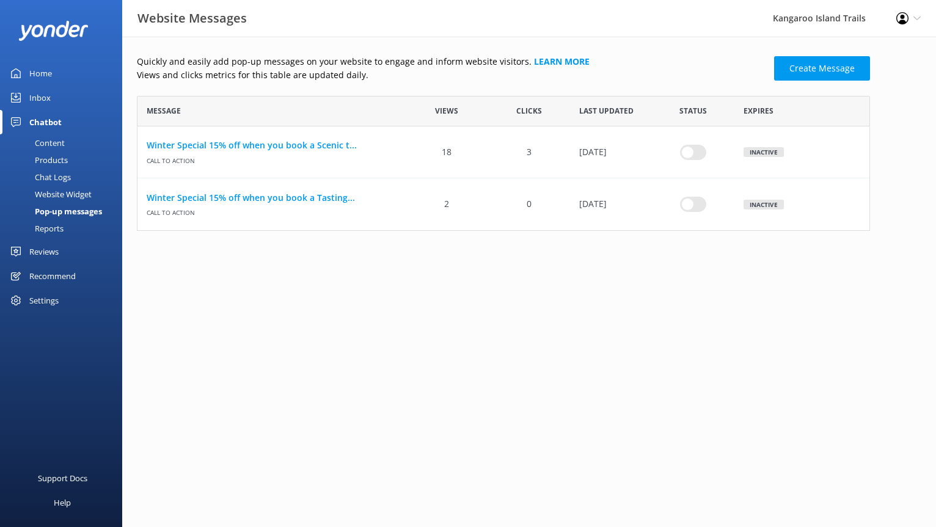
click at [56, 226] on div "Reports" at bounding box center [35, 228] width 56 height 17
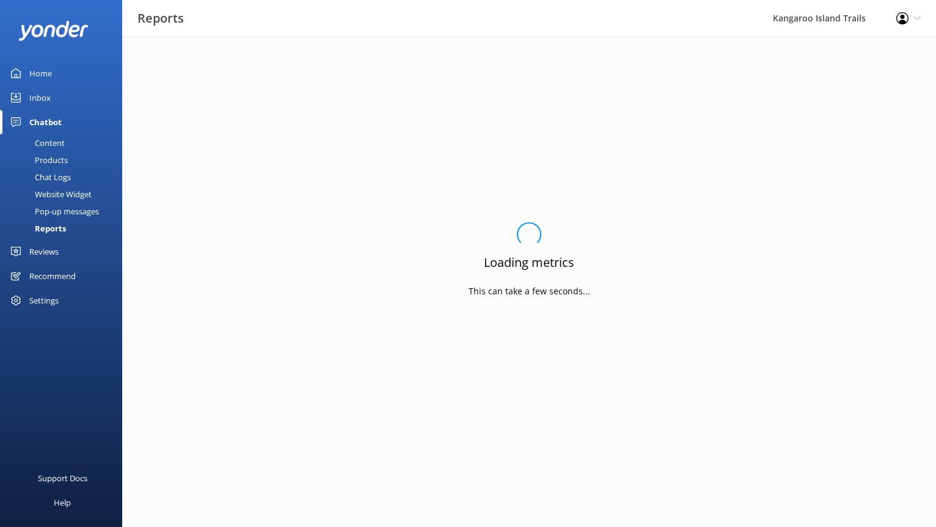
click at [55, 177] on div "Chat Logs" at bounding box center [39, 177] width 64 height 17
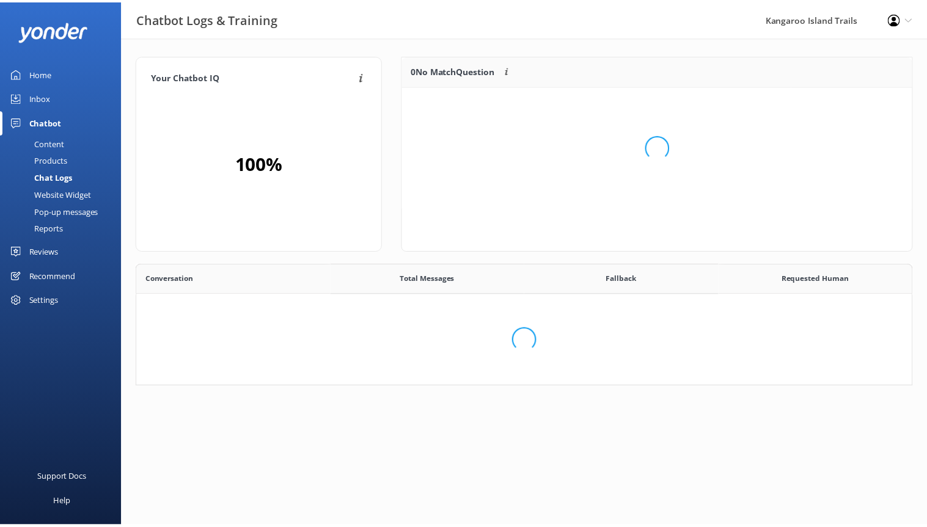
scroll to position [10, 9]
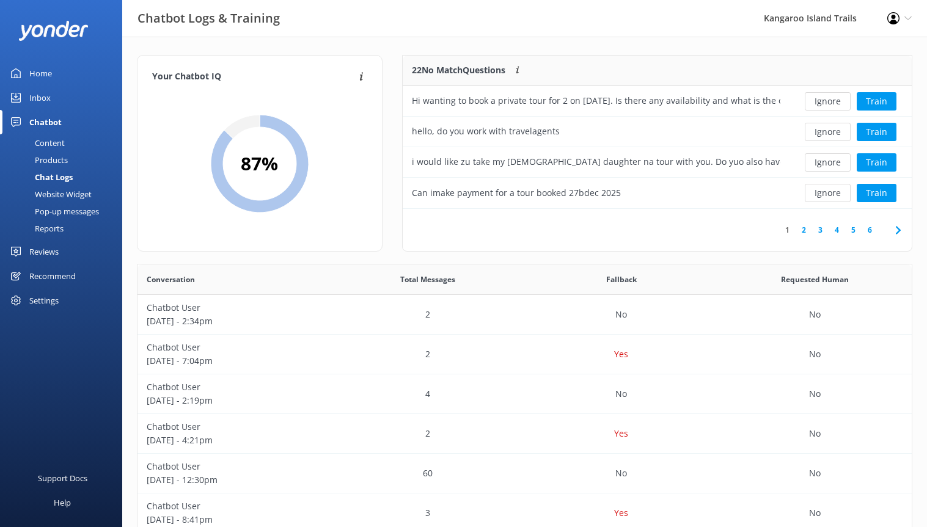
click at [50, 159] on div "Products" at bounding box center [37, 159] width 60 height 17
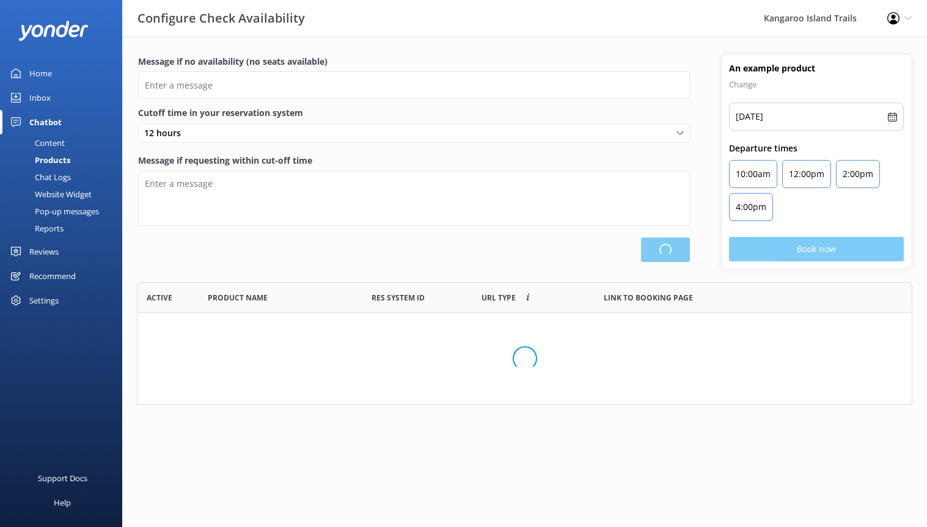
scroll to position [114, 766]
type input "There are no seats available, please check an alternative day"
type textarea "Our online booking system closes 24 hours prior to departure. Please contact us…"
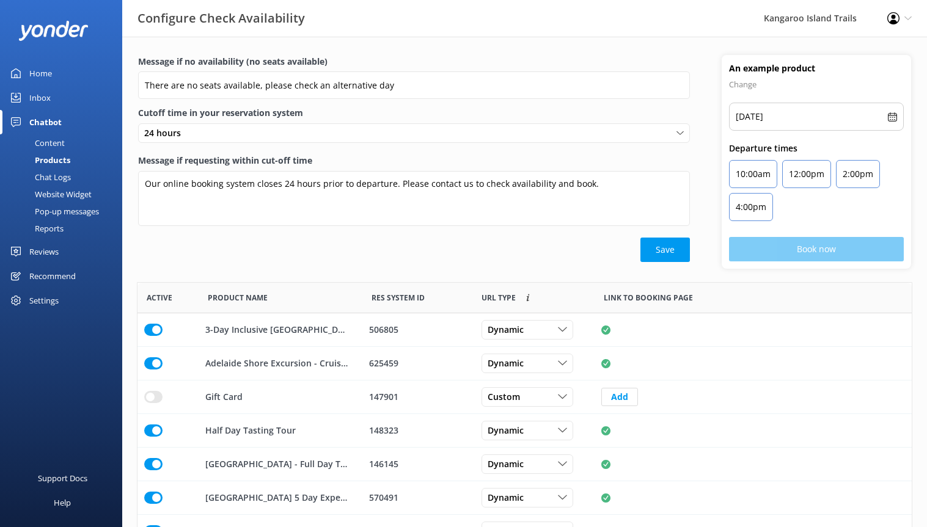
scroll to position [358, 765]
click at [51, 143] on div "Content" at bounding box center [35, 142] width 57 height 17
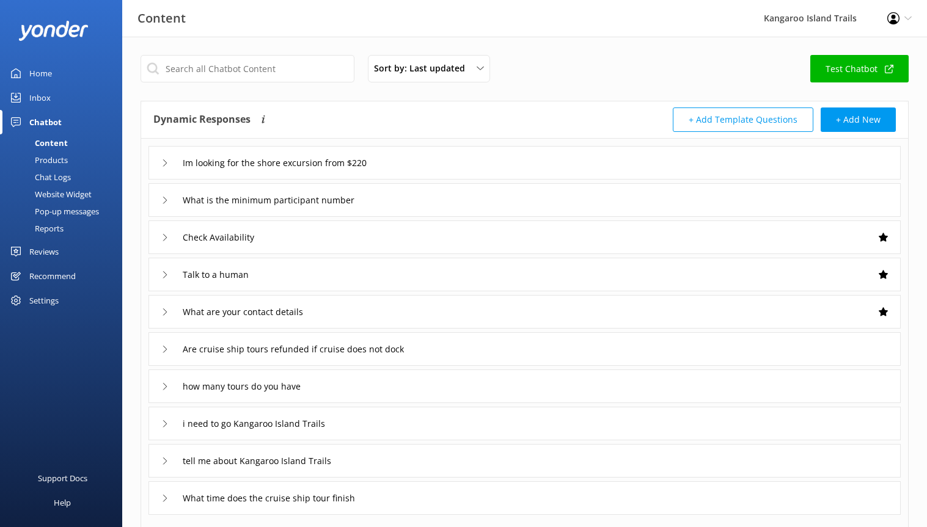
click at [63, 181] on div "Chat Logs" at bounding box center [39, 177] width 64 height 17
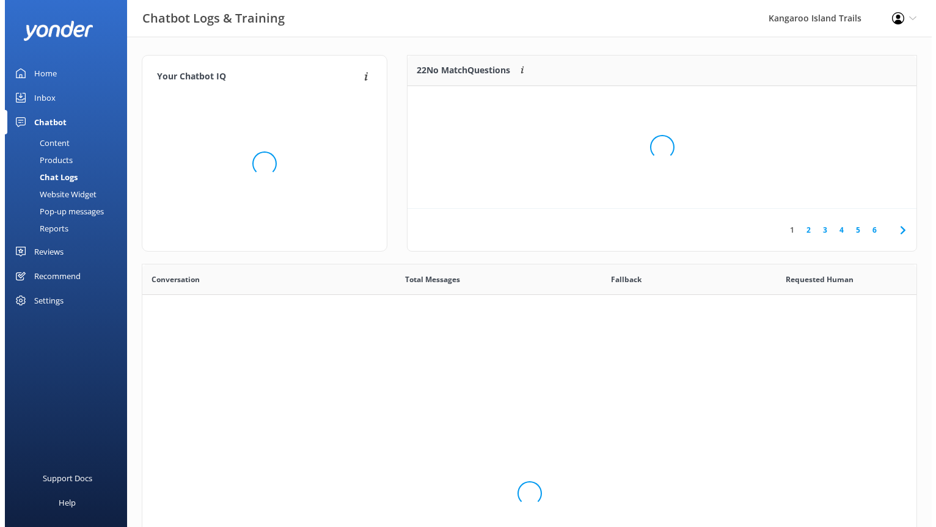
scroll to position [419, 765]
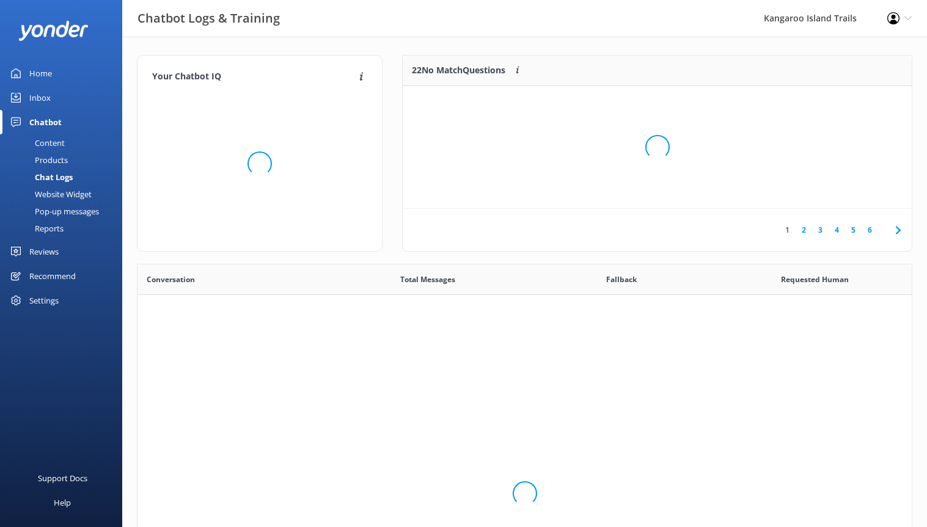
click at [64, 192] on div "Website Widget" at bounding box center [49, 194] width 84 height 17
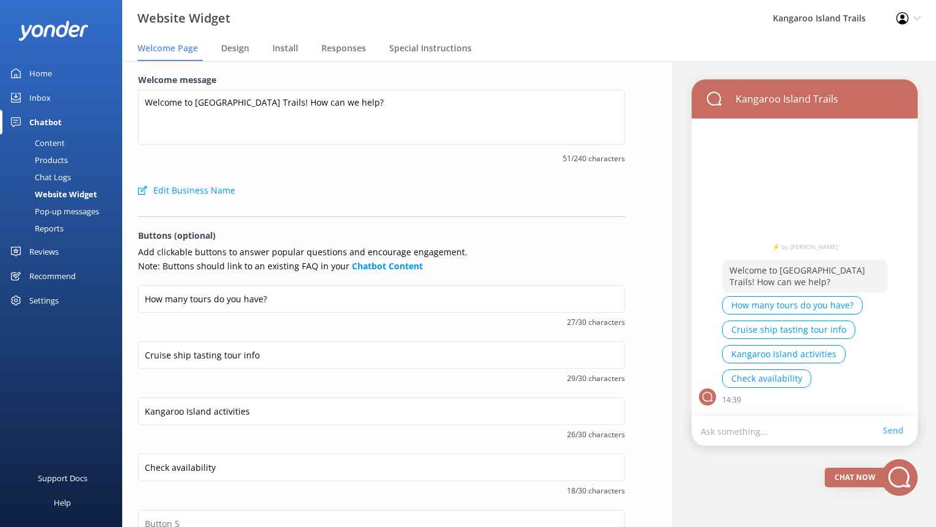
click at [775, 334] on button "Cruise ship tasting tour info" at bounding box center [788, 330] width 133 height 18
click at [760, 331] on button "Cruise ship tasting tour info" at bounding box center [788, 330] width 133 height 18
click at [765, 365] on div "How many tours do you have? Cruise ship tasting tour info [GEOGRAPHIC_DATA] act…" at bounding box center [805, 345] width 166 height 98
click at [757, 391] on div "How many tours do you have? Cruise ship tasting tour info [GEOGRAPHIC_DATA] act…" at bounding box center [805, 345] width 166 height 98
click at [764, 299] on button "How many tours do you have?" at bounding box center [792, 305] width 140 height 18
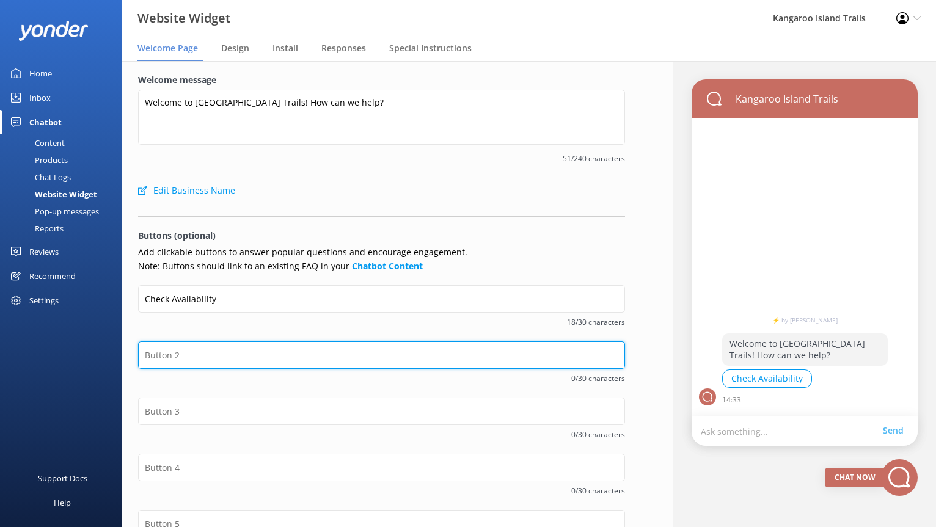
click at [170, 355] on input "text" at bounding box center [381, 354] width 487 height 27
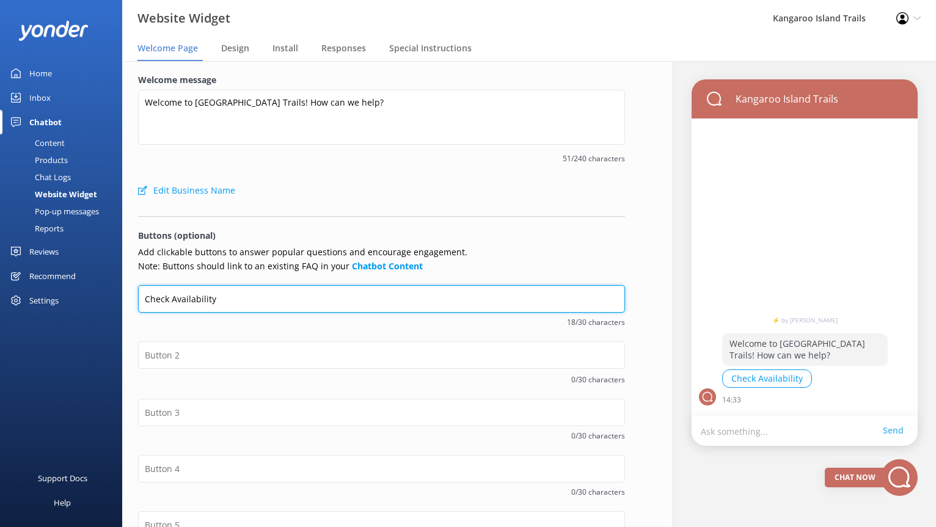
click at [216, 298] on input "Check Availability" at bounding box center [381, 298] width 487 height 27
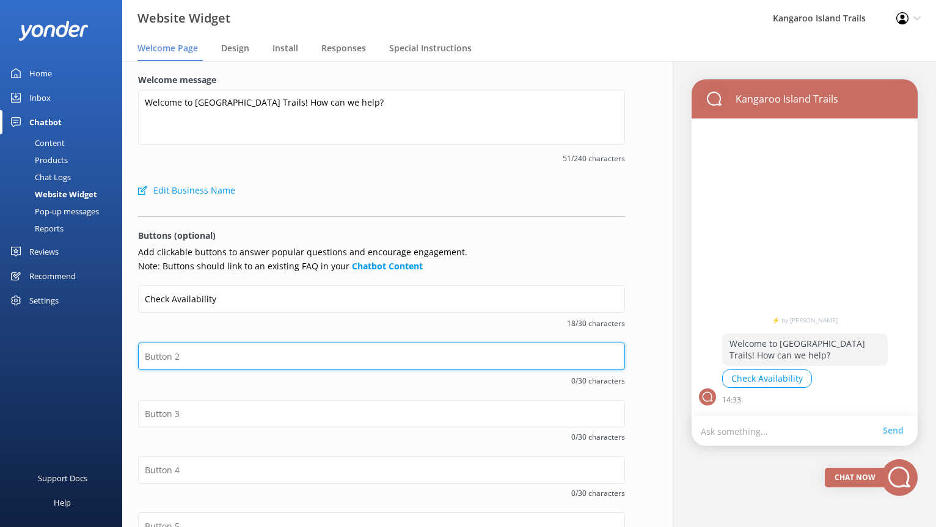
click at [164, 351] on input "text" at bounding box center [381, 356] width 487 height 27
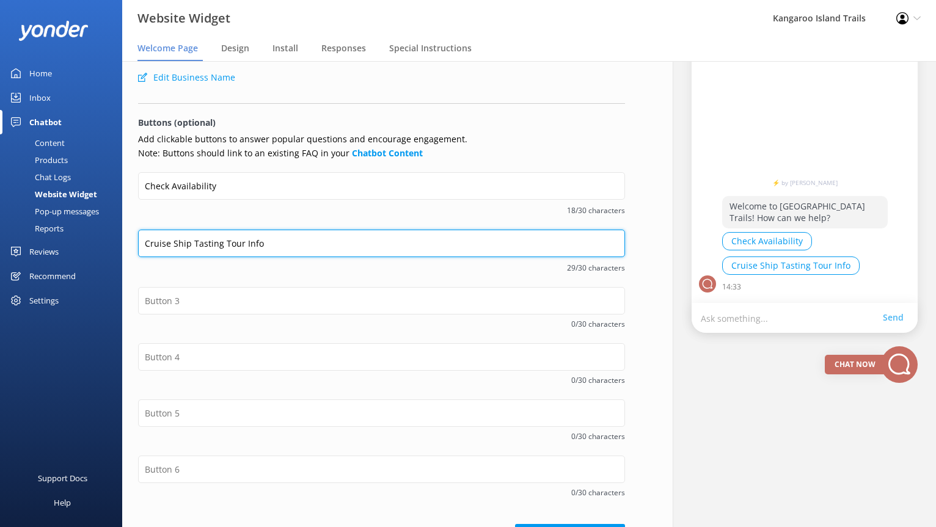
scroll to position [86, 0]
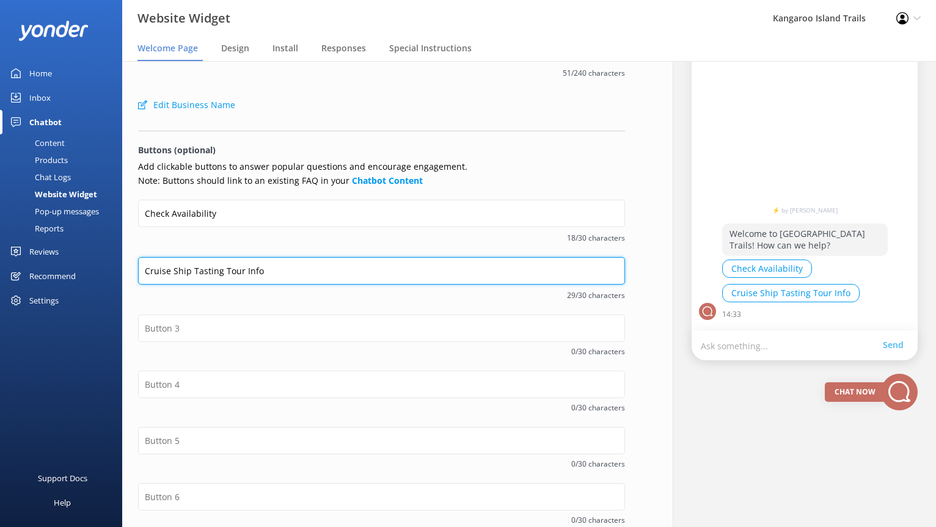
click at [281, 257] on input "Cruise Ship Tasting Tour Info" at bounding box center [381, 270] width 487 height 27
click at [296, 272] on input "Cruise Ship Tasting Tour Info" at bounding box center [381, 270] width 487 height 27
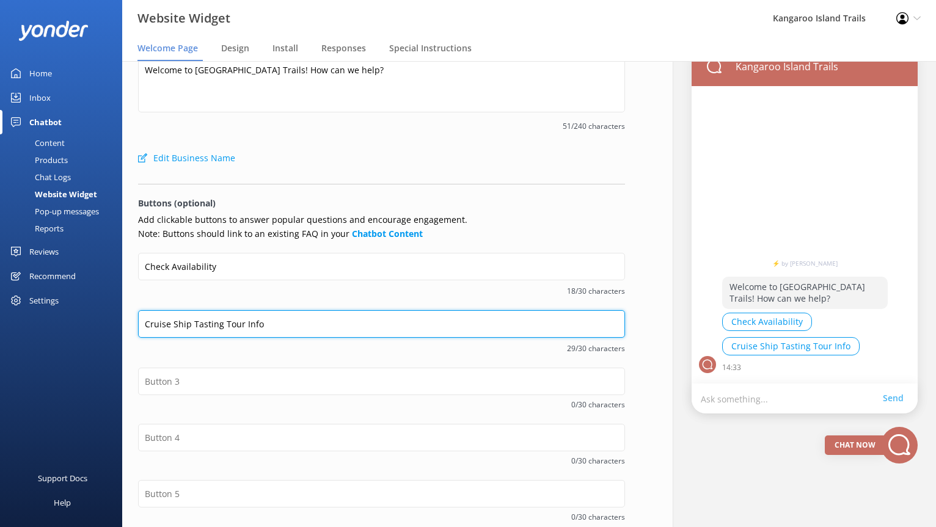
scroll to position [152, 0]
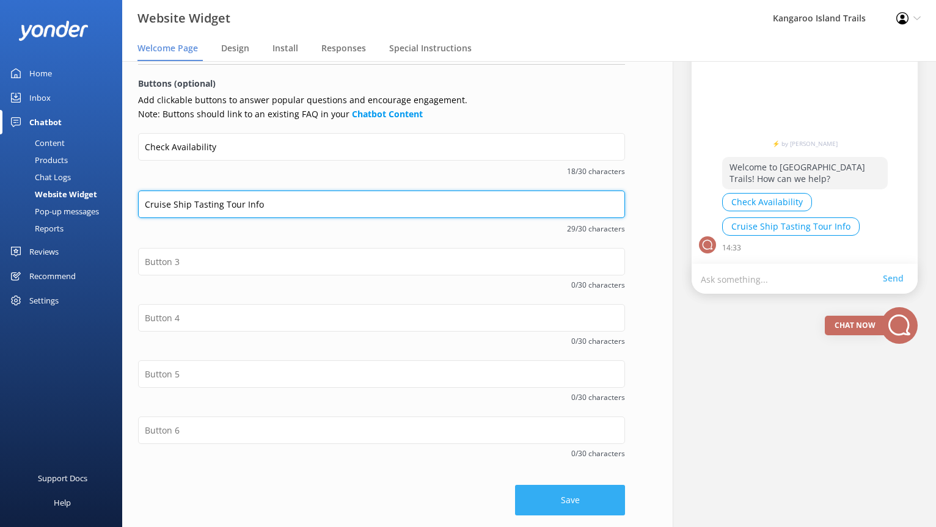
type input "Cruise Ship Tasting Tour Info"
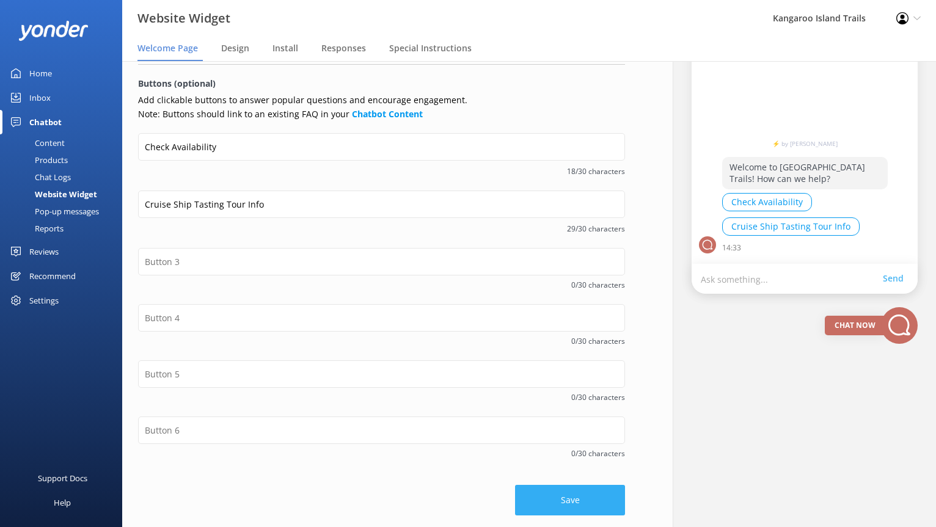
click at [532, 503] on button "Save" at bounding box center [570, 500] width 110 height 31
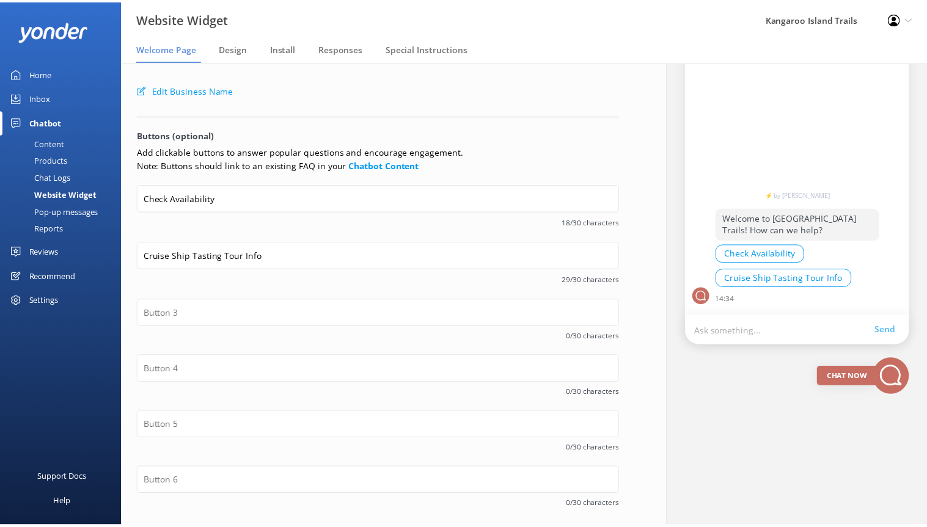
scroll to position [100, 0]
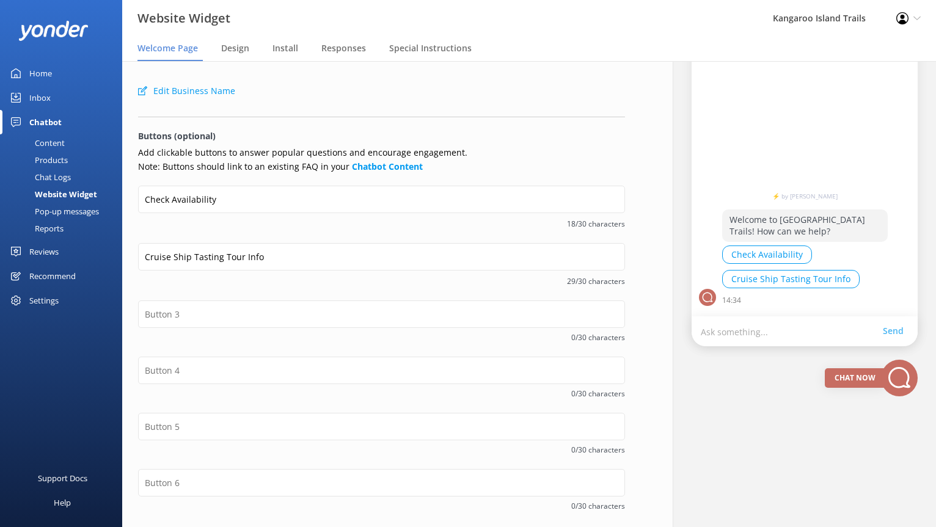
click at [751, 277] on button "Cruise Ship Tasting Tour Info" at bounding box center [790, 279] width 137 height 18
click at [757, 255] on button "Check Availability" at bounding box center [767, 255] width 90 height 18
click at [51, 144] on div "Content" at bounding box center [35, 142] width 57 height 17
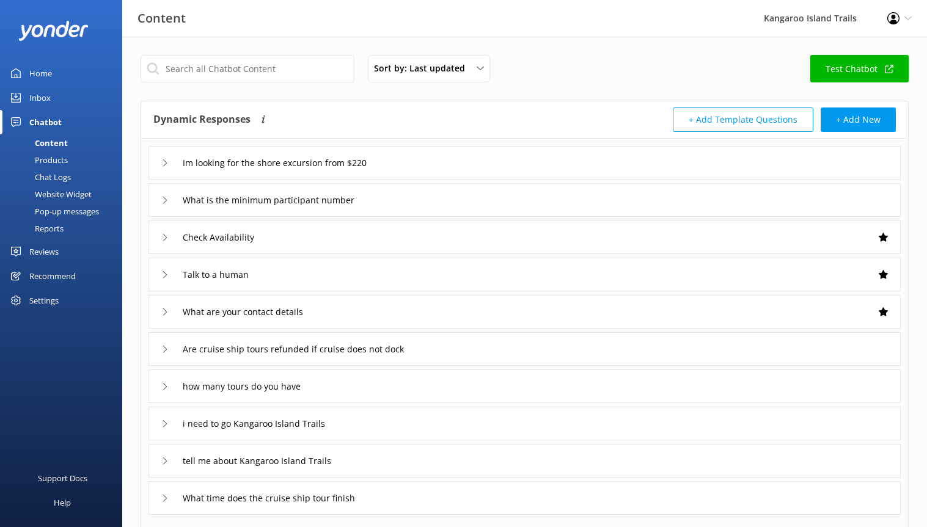
click at [47, 157] on div "Products" at bounding box center [37, 159] width 60 height 17
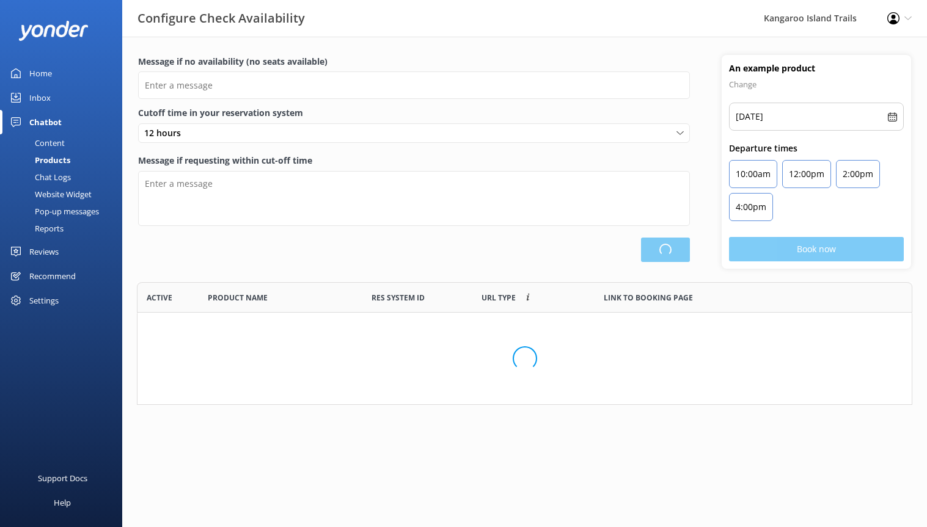
scroll to position [114, 766]
type input "There are no seats available, please check an alternative day"
type textarea "Our online booking system closes 24 hours prior to departure. Please contact us…"
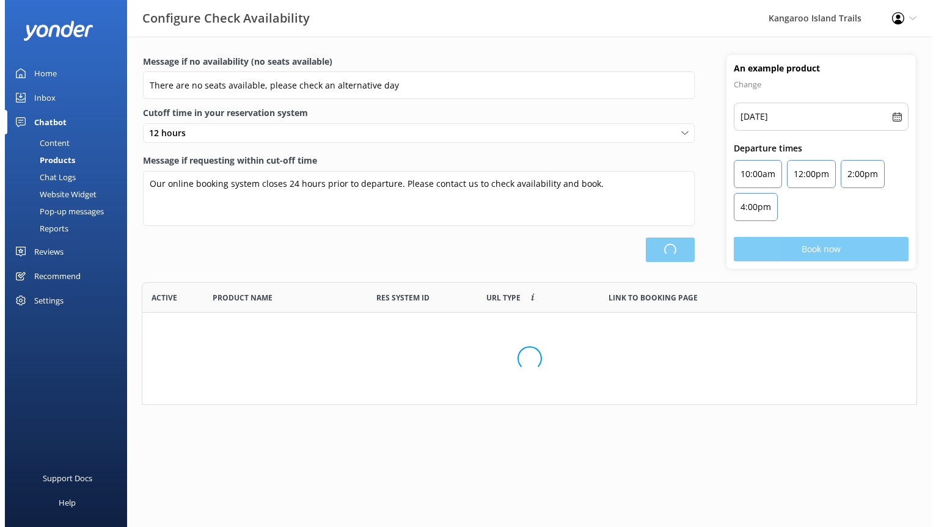
scroll to position [358, 765]
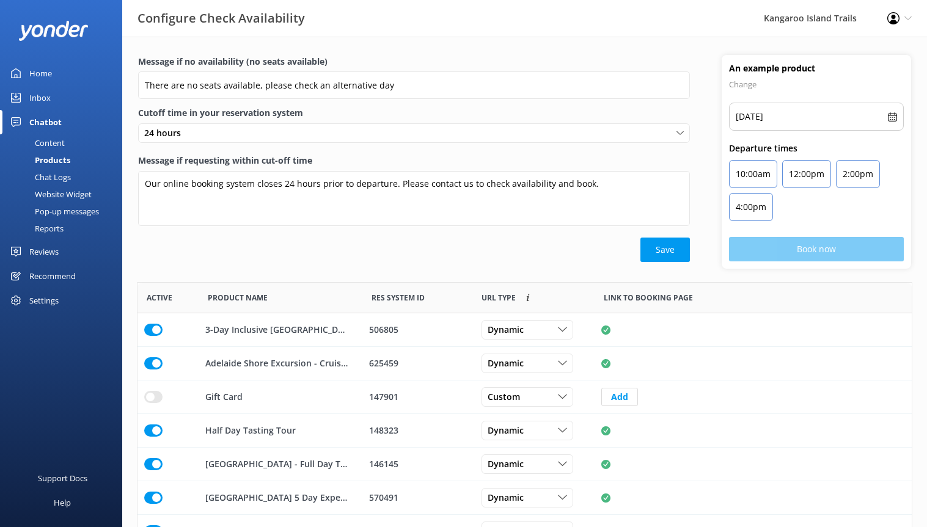
click at [55, 173] on div "Chat Logs" at bounding box center [39, 177] width 64 height 17
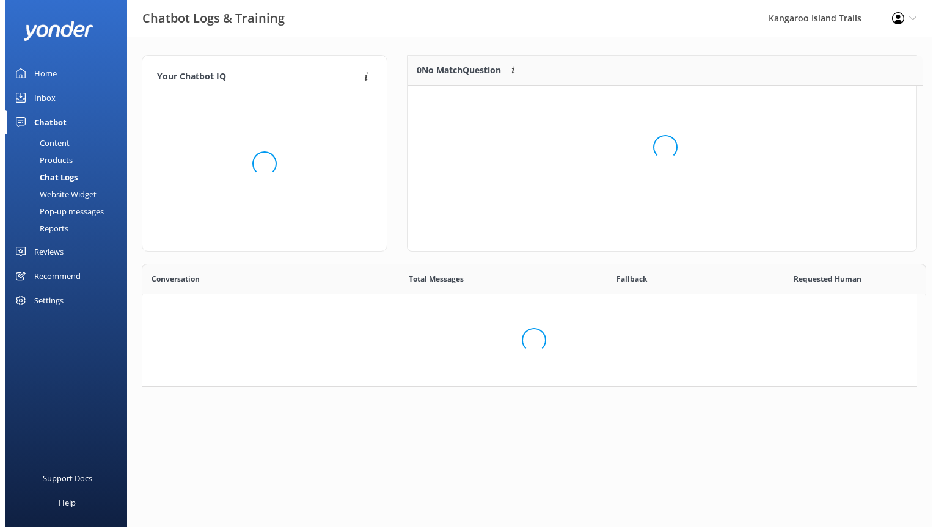
scroll to position [419, 765]
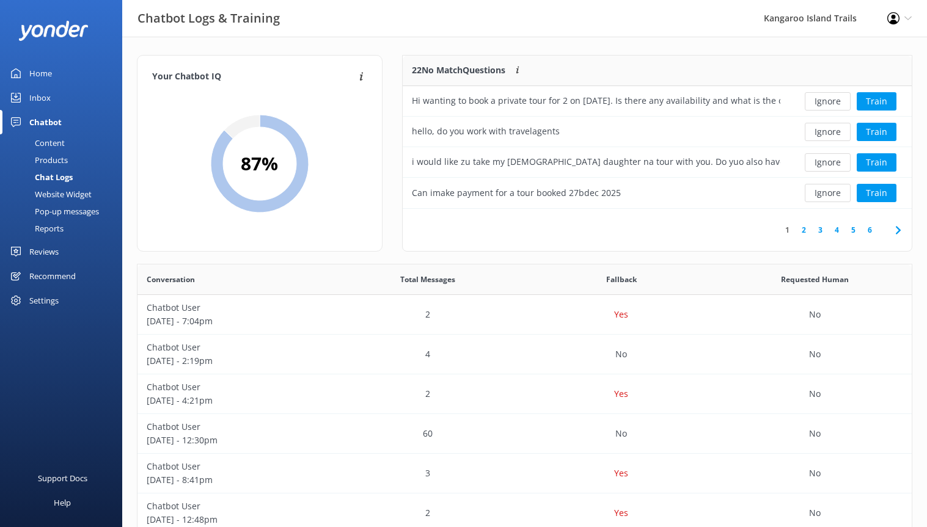
click at [60, 195] on div "Website Widget" at bounding box center [49, 194] width 84 height 17
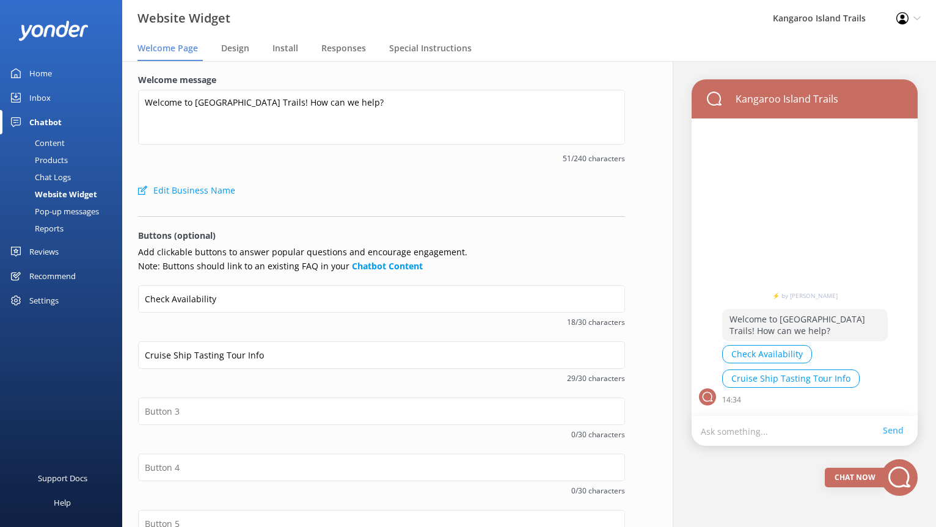
click at [61, 209] on div "Pop-up messages" at bounding box center [53, 211] width 92 height 17
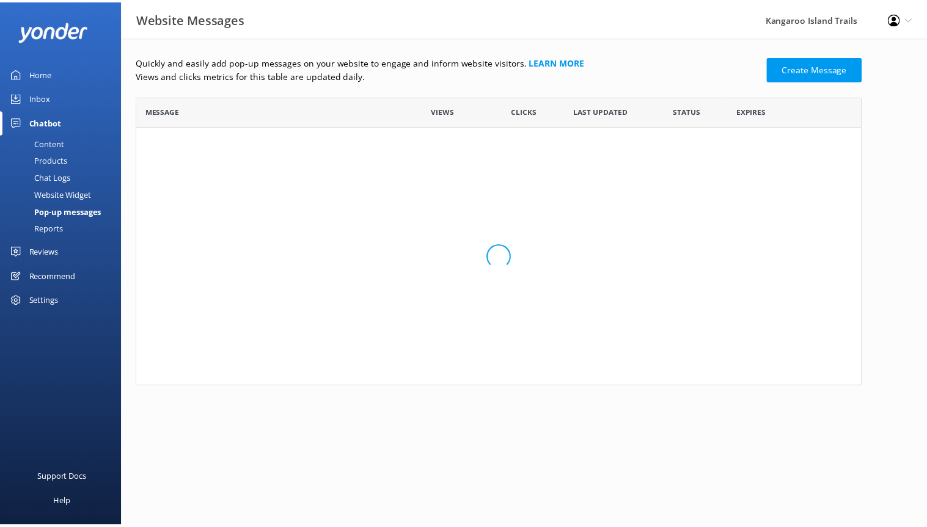
scroll to position [126, 724]
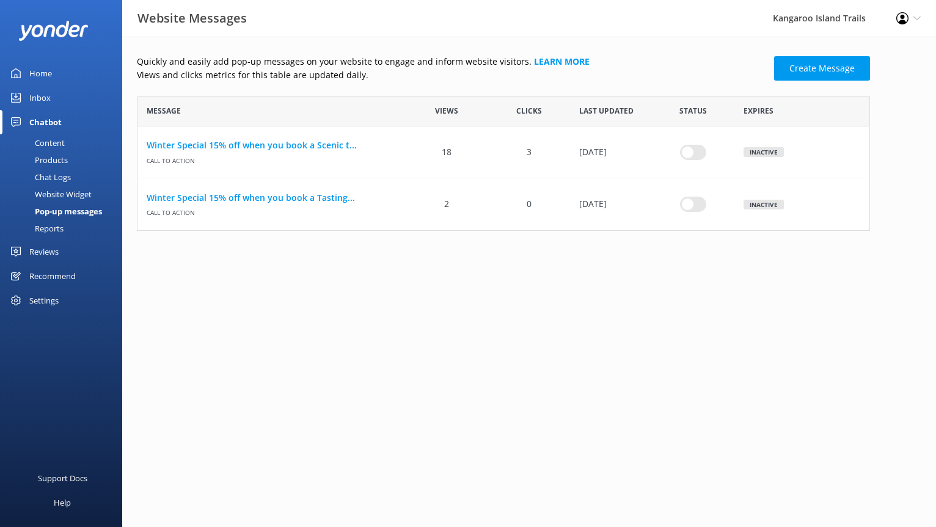
click at [57, 230] on div "Reports" at bounding box center [35, 228] width 56 height 17
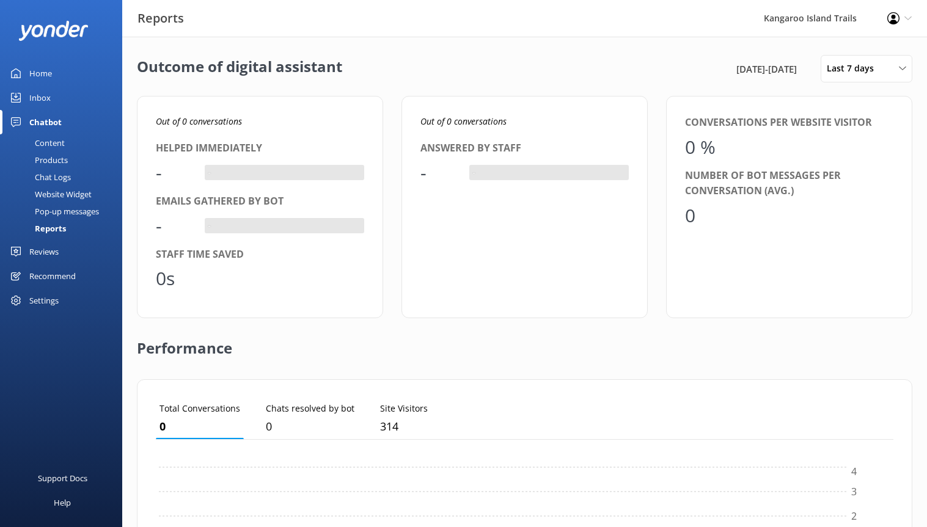
scroll to position [114, 728]
click at [62, 277] on div "Recommend" at bounding box center [52, 276] width 46 height 24
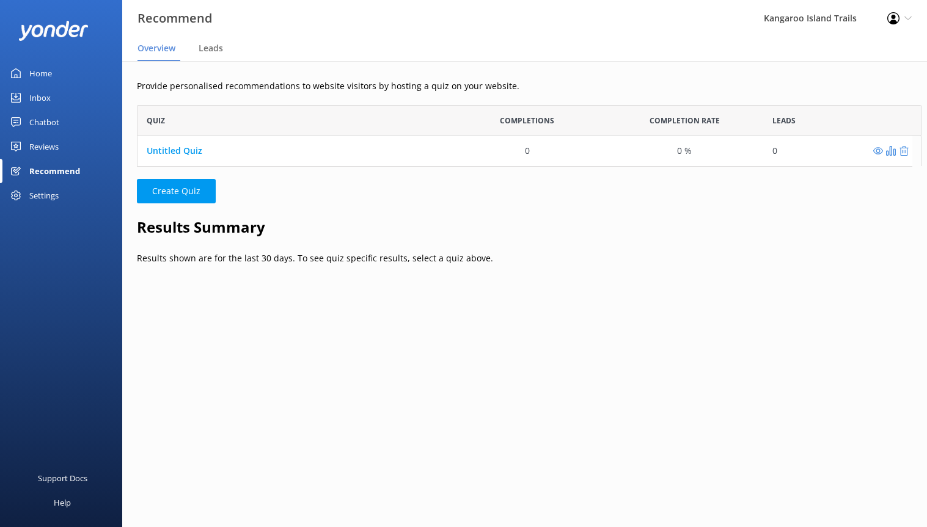
scroll to position [10, 10]
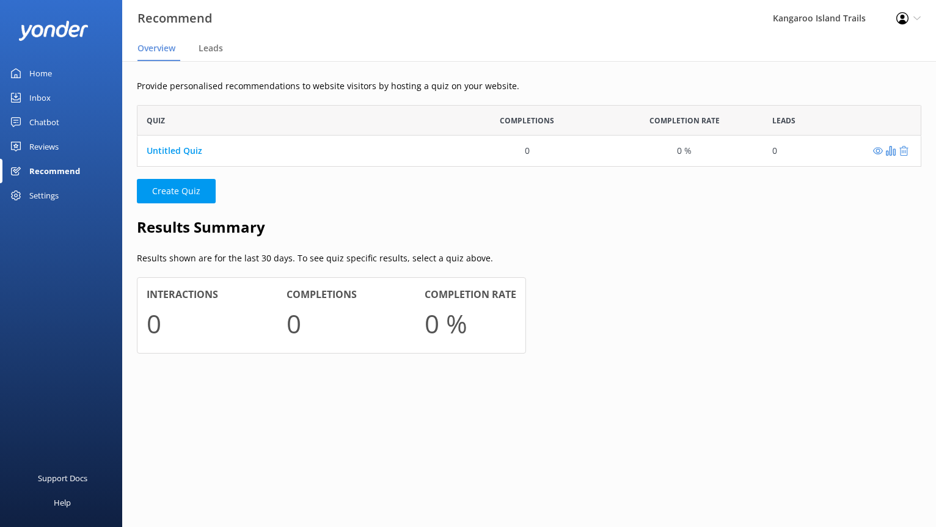
click at [42, 123] on div "Chatbot" at bounding box center [44, 122] width 30 height 24
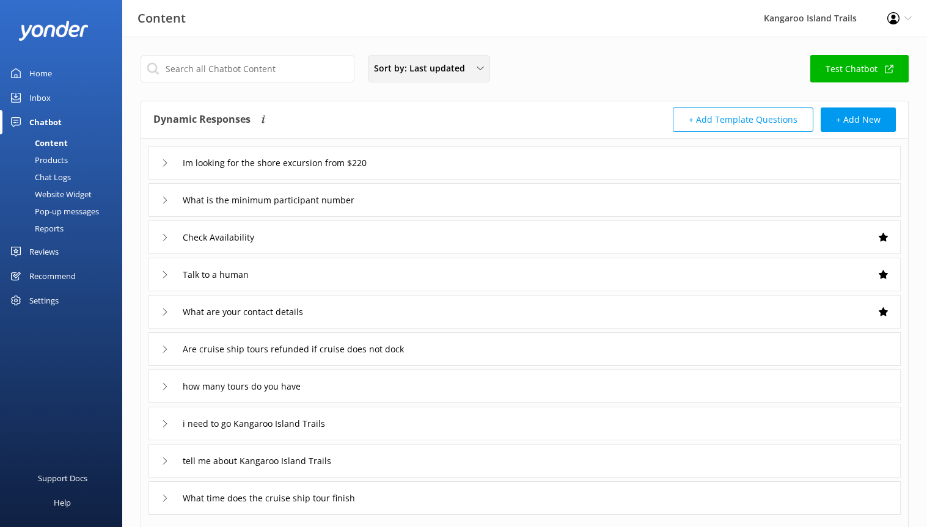
click at [431, 75] on span "Sort by: Last updated" at bounding box center [423, 68] width 98 height 13
click at [337, 102] on div "Dynamic Responses The chatbot will generate a response based on the content inf…" at bounding box center [524, 119] width 767 height 37
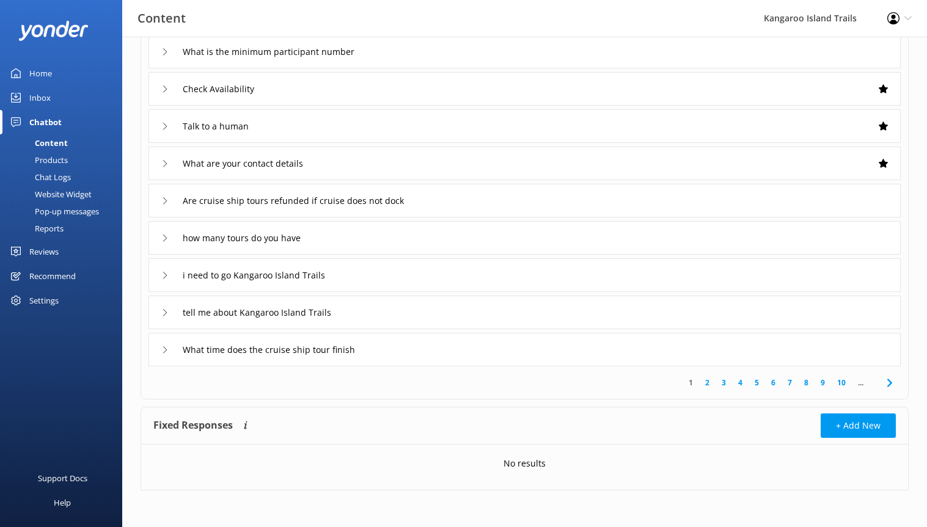
click at [705, 383] on link "2" at bounding box center [707, 383] width 16 height 12
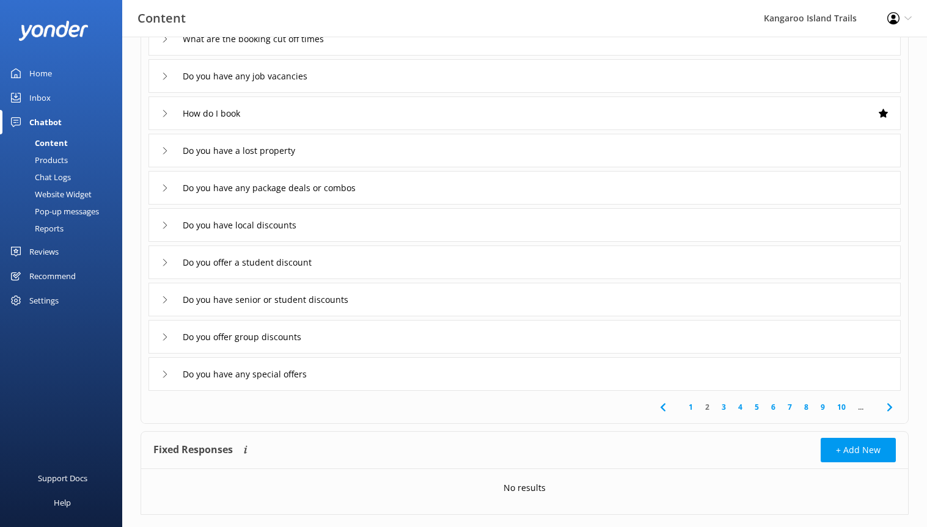
scroll to position [148, 0]
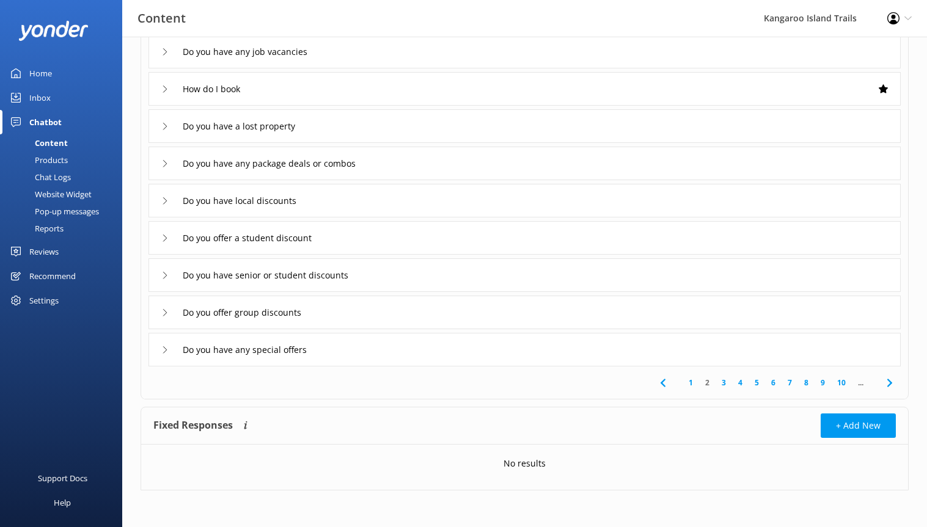
click at [775, 382] on link "6" at bounding box center [773, 383] width 16 height 12
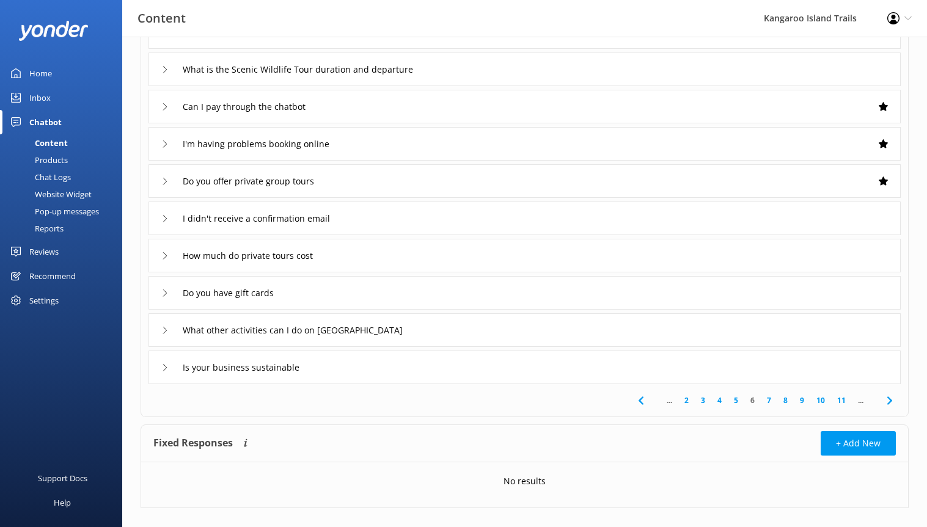
scroll to position [148, 0]
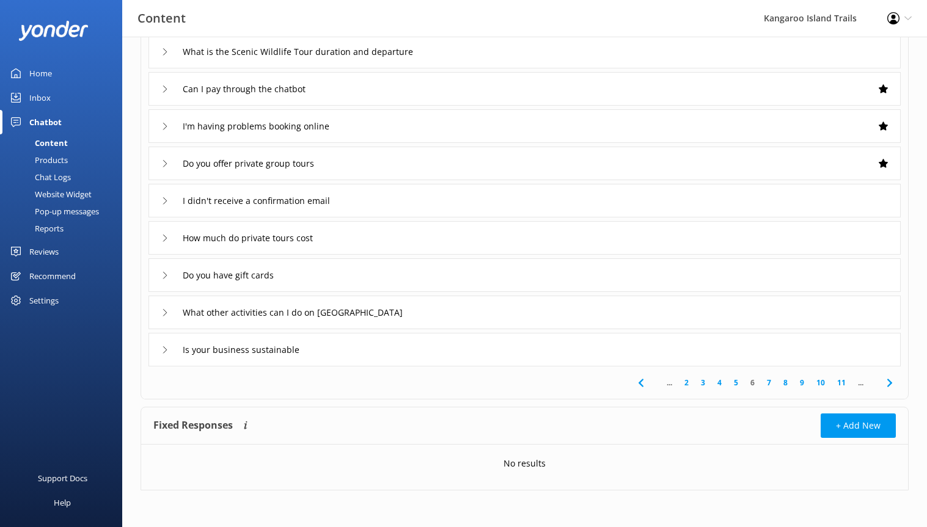
click at [765, 380] on link "7" at bounding box center [768, 383] width 16 height 12
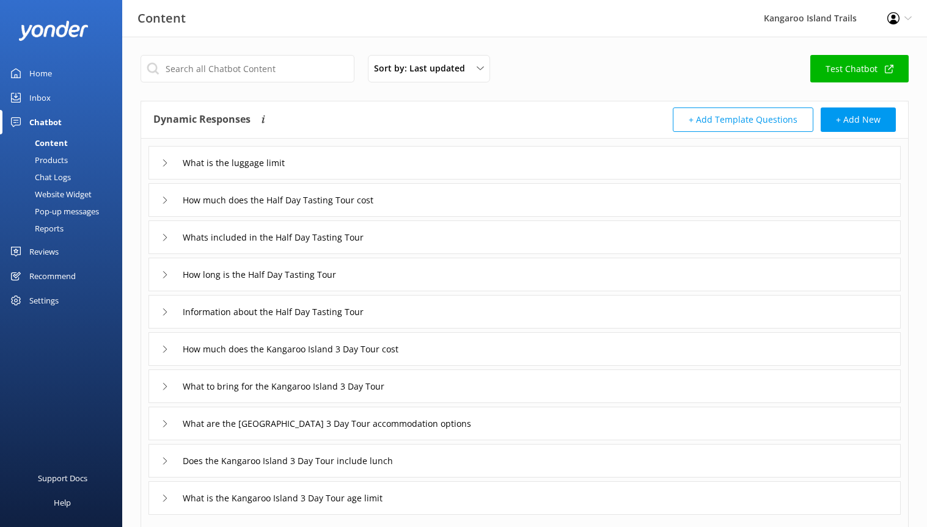
scroll to position [148, 0]
